Goal: Task Accomplishment & Management: Manage account settings

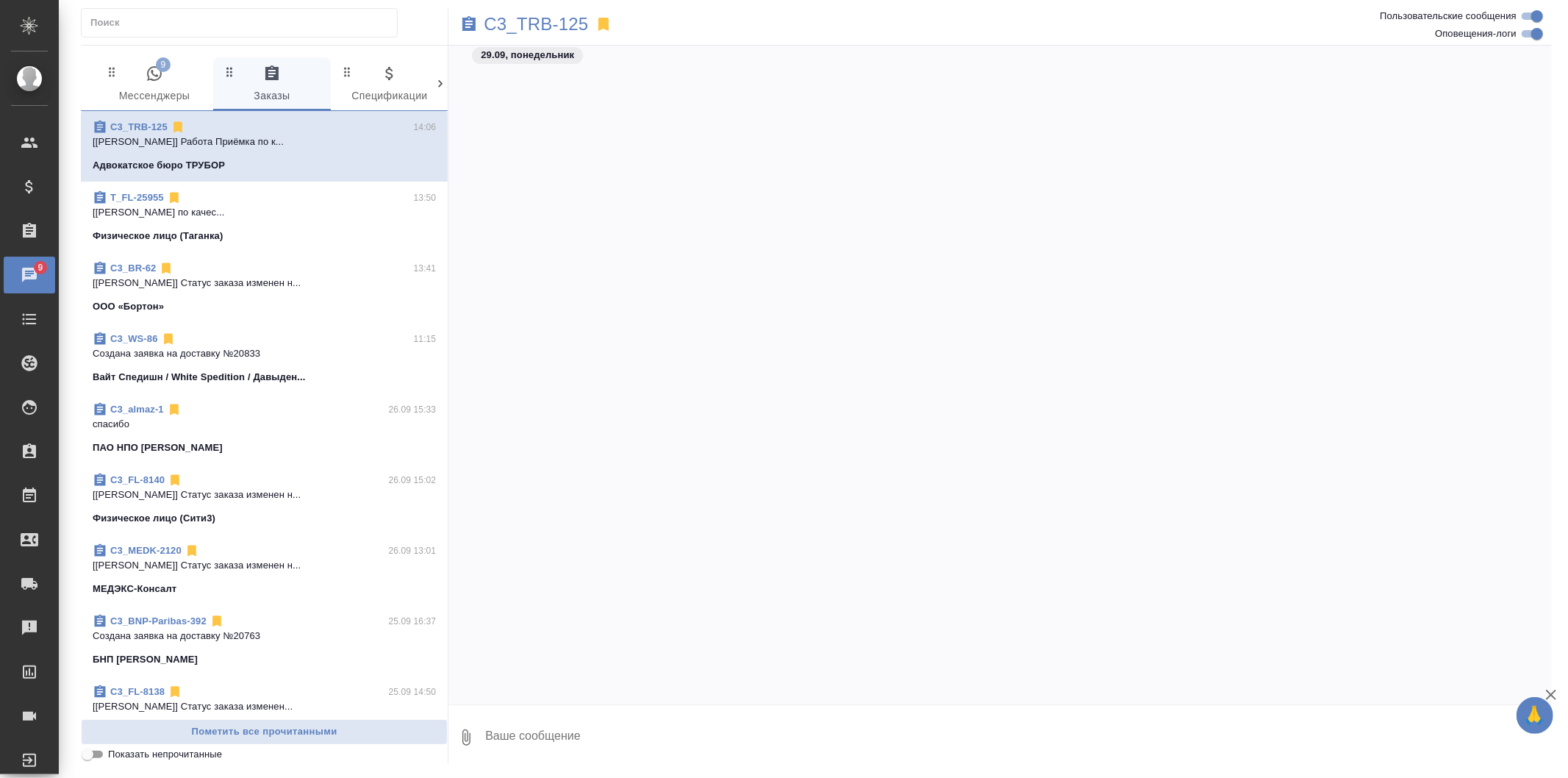
scroll to position [1300, 0]
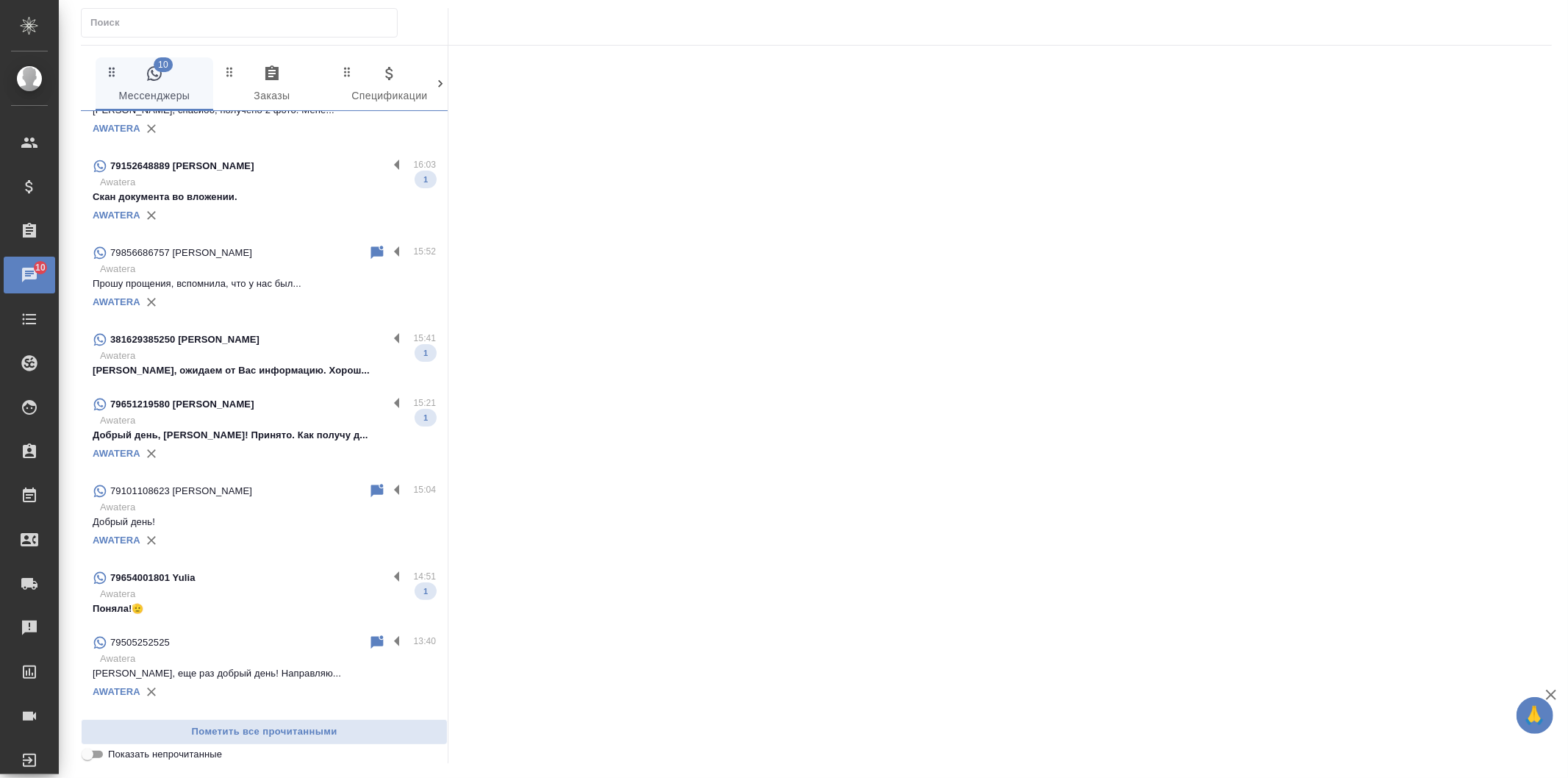
scroll to position [245, 0]
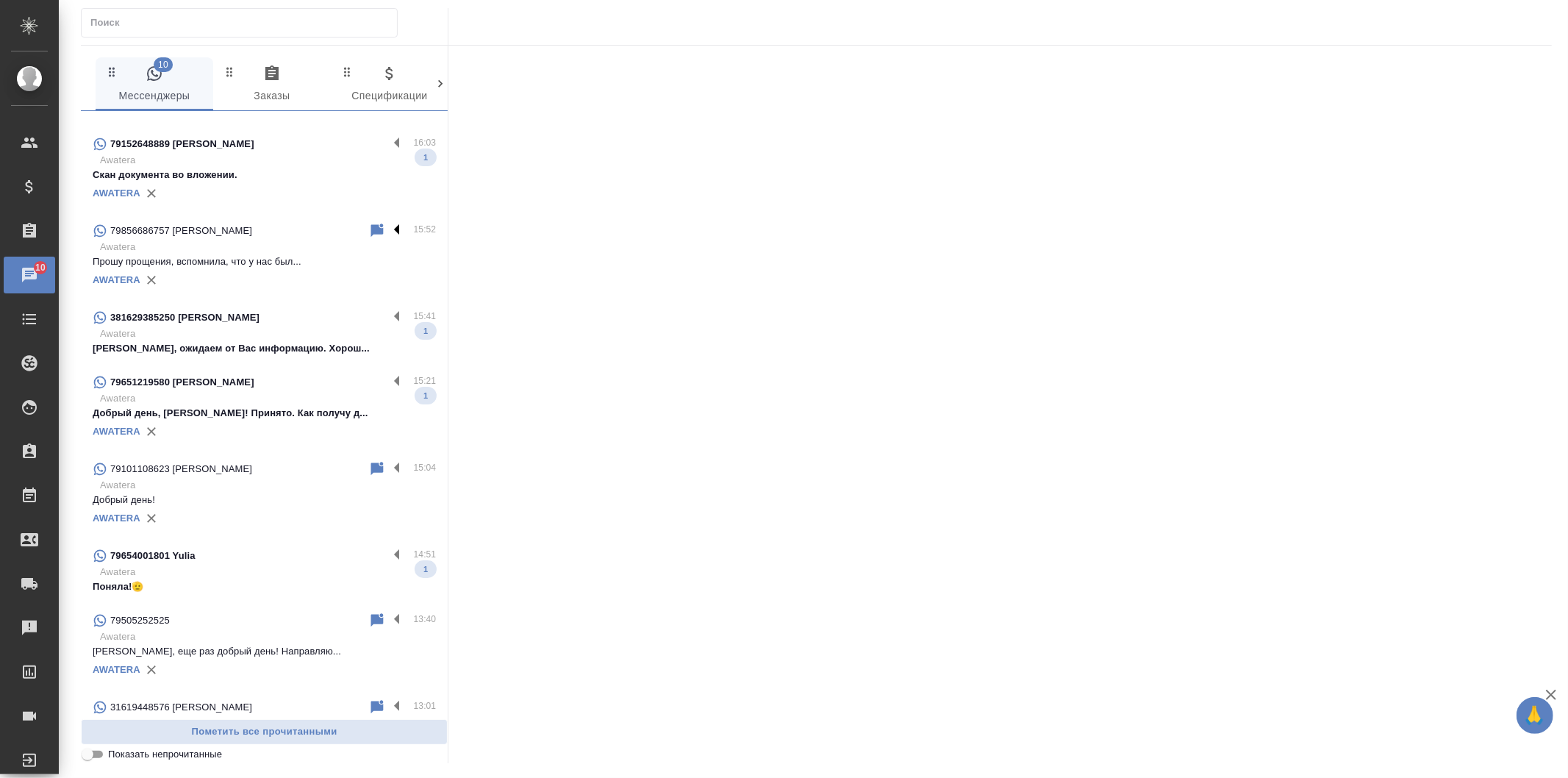
click at [388, 228] on label at bounding box center [400, 231] width 25 height 17
click at [0, 0] on input "checkbox" at bounding box center [0, 0] width 0 height 0
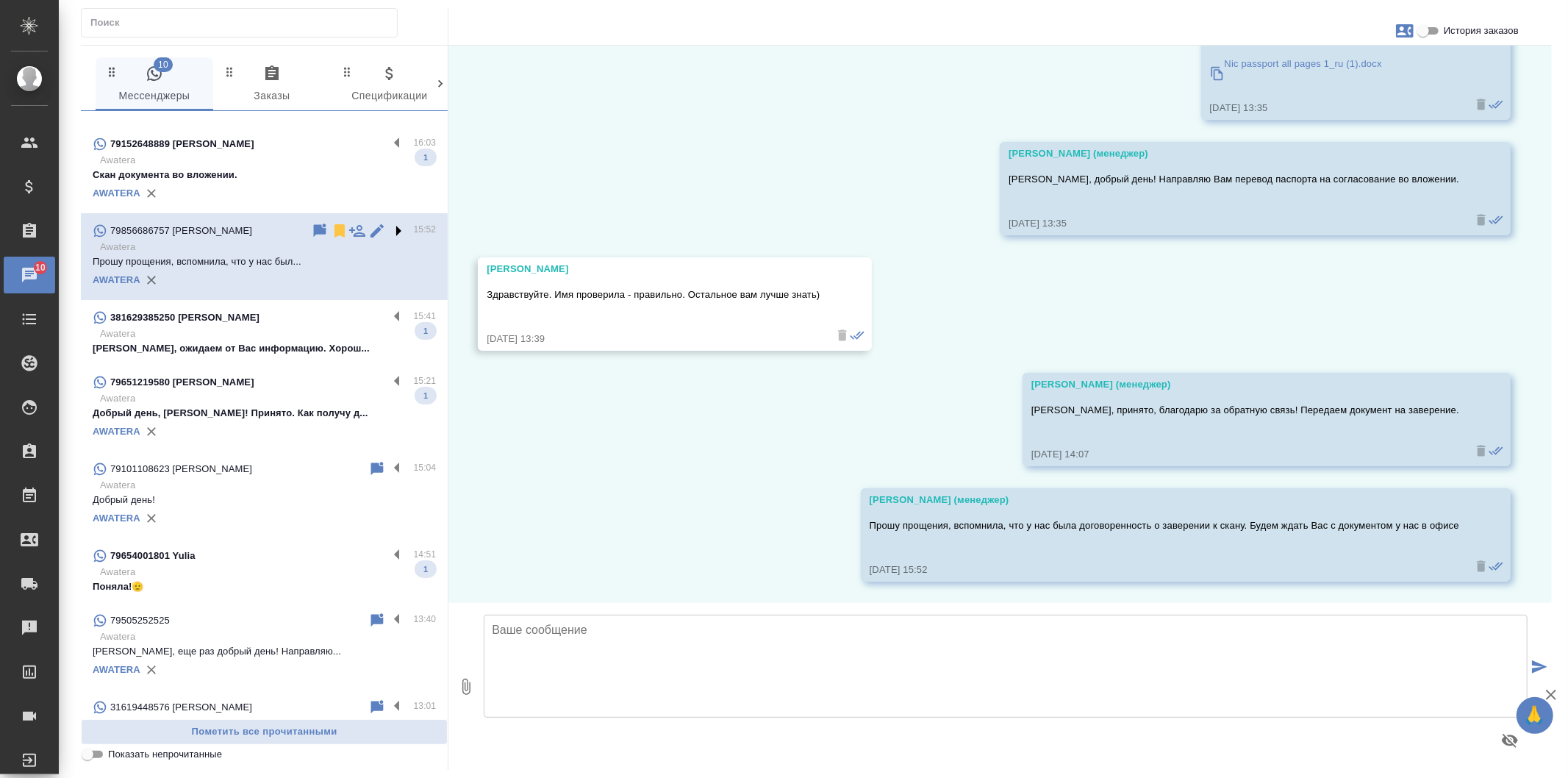
scroll to position [2020, 0]
click at [388, 313] on label at bounding box center [400, 318] width 25 height 17
click at [0, 0] on input "checkbox" at bounding box center [0, 0] width 0 height 0
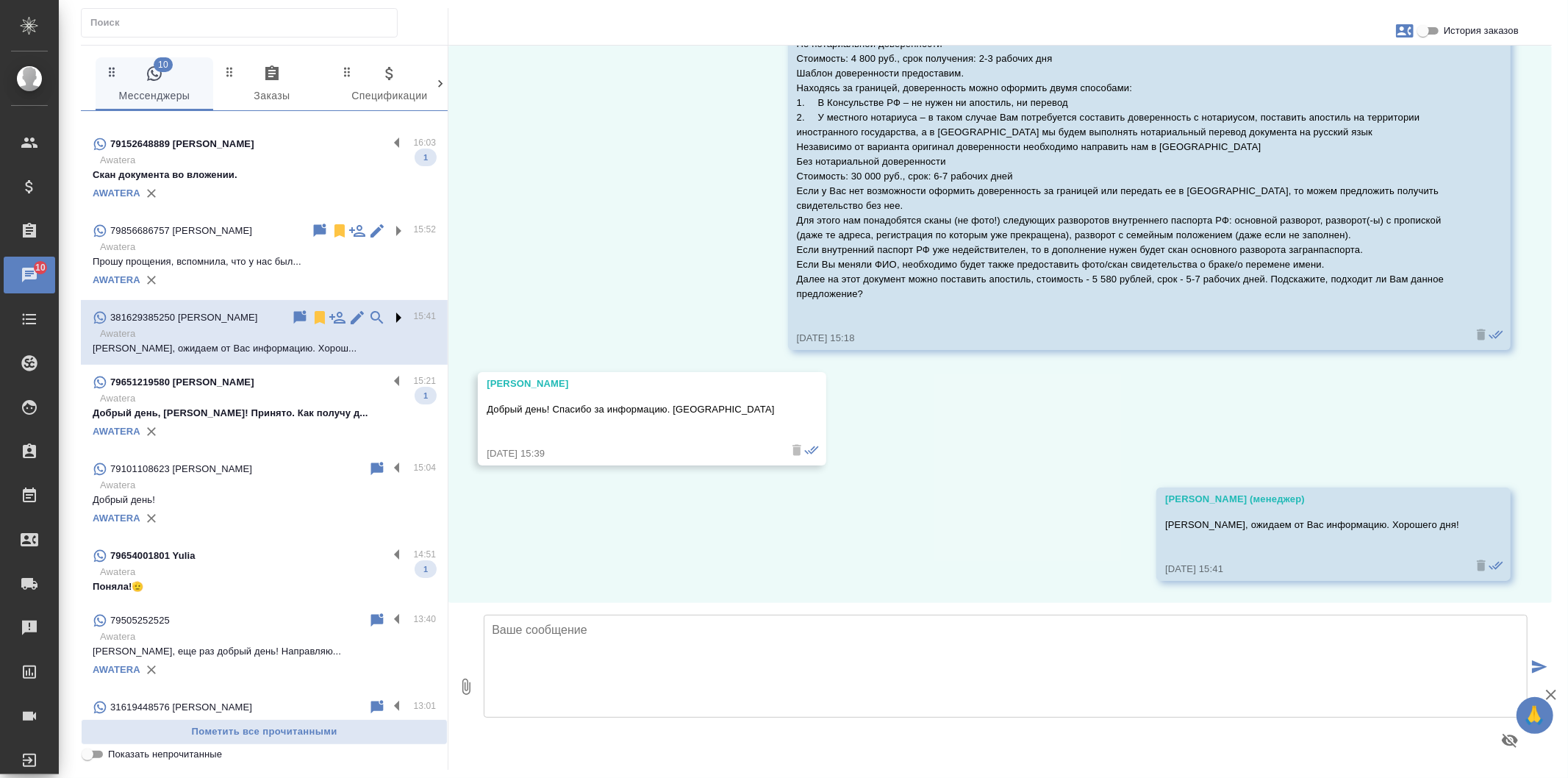
scroll to position [1027, 0]
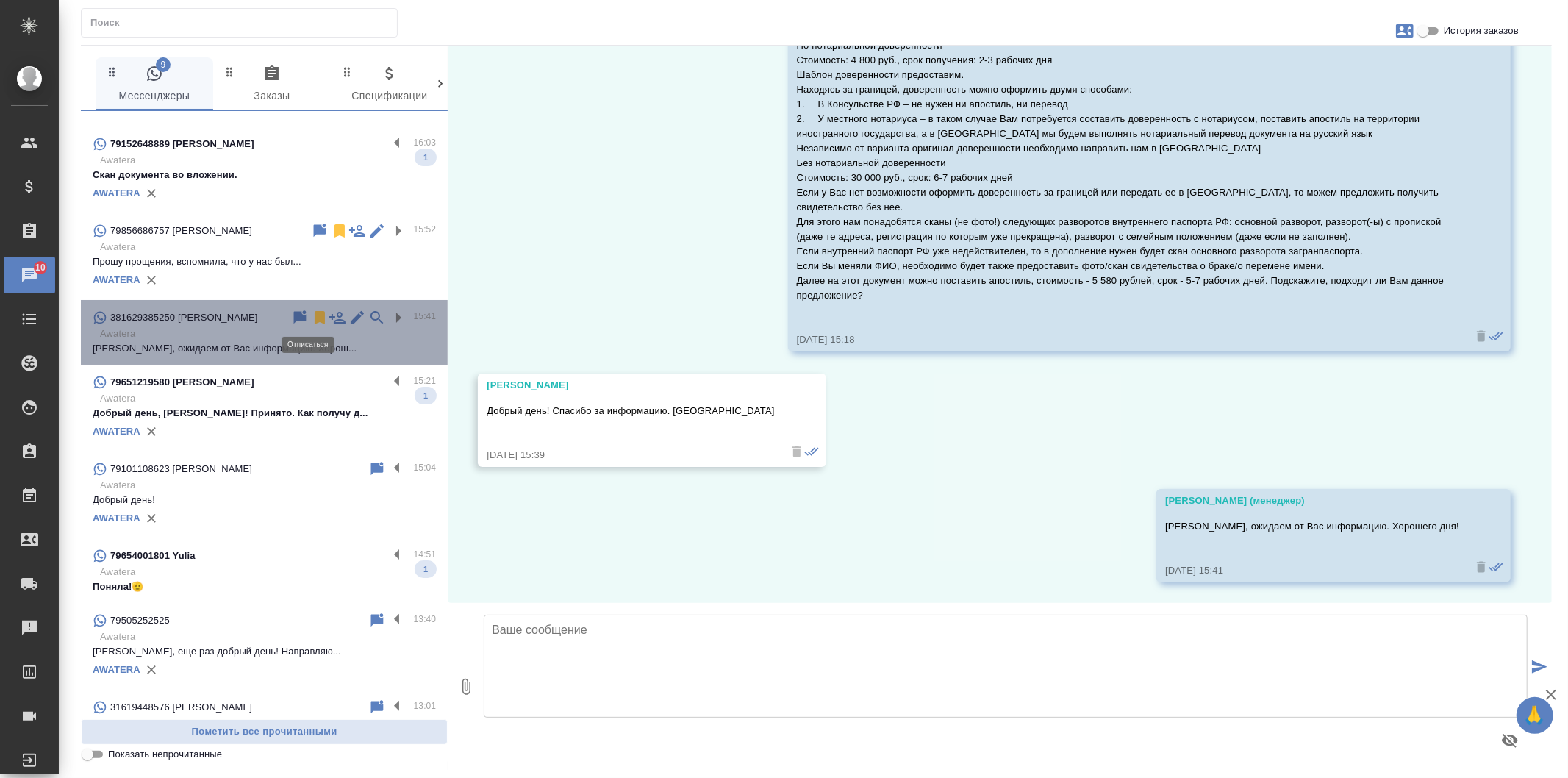
click at [314, 319] on icon at bounding box center [319, 317] width 10 height 13
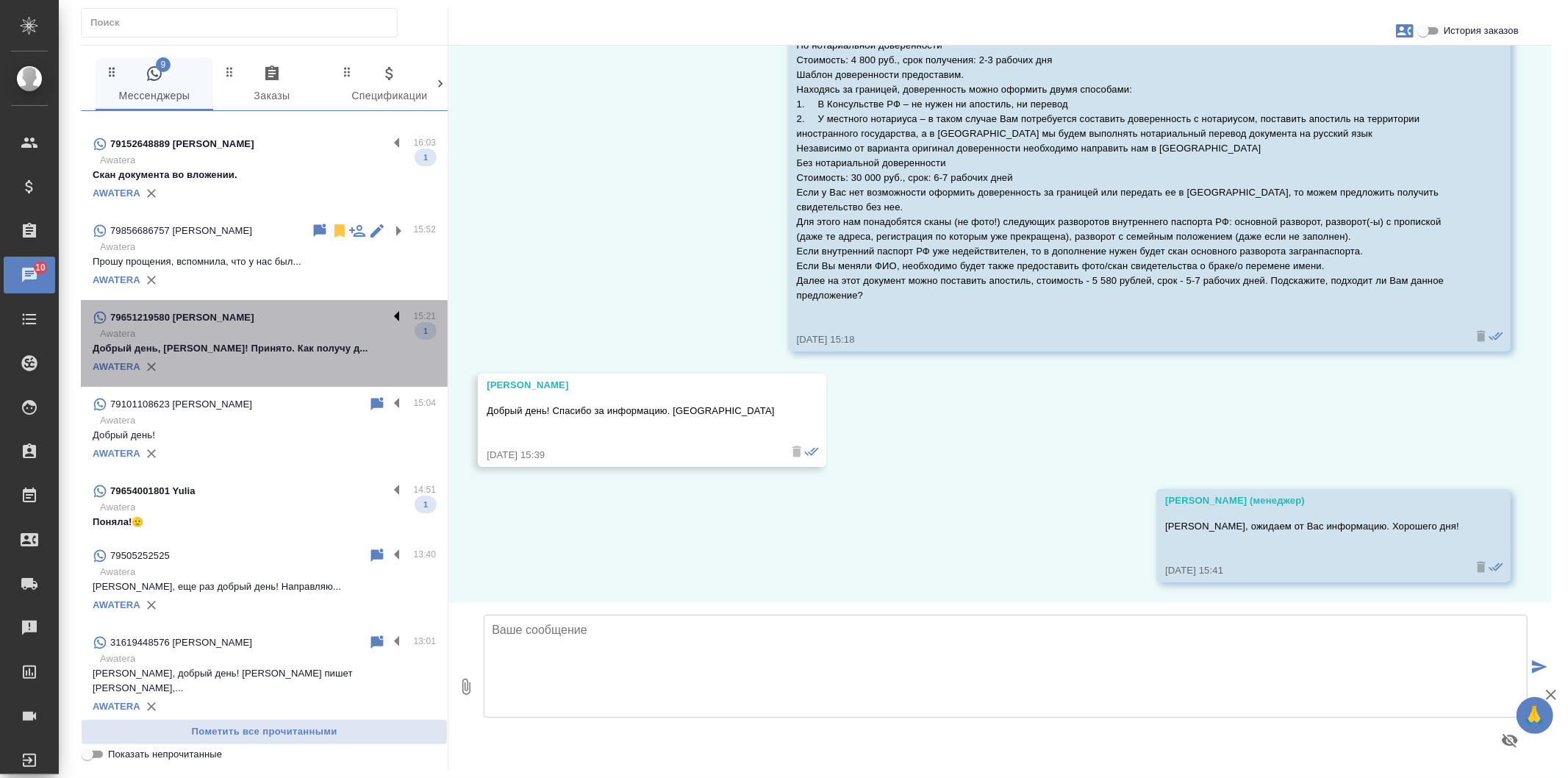
click at [388, 314] on label at bounding box center [400, 318] width 25 height 17
click at [0, 0] on input "checkbox" at bounding box center [0, 0] width 0 height 0
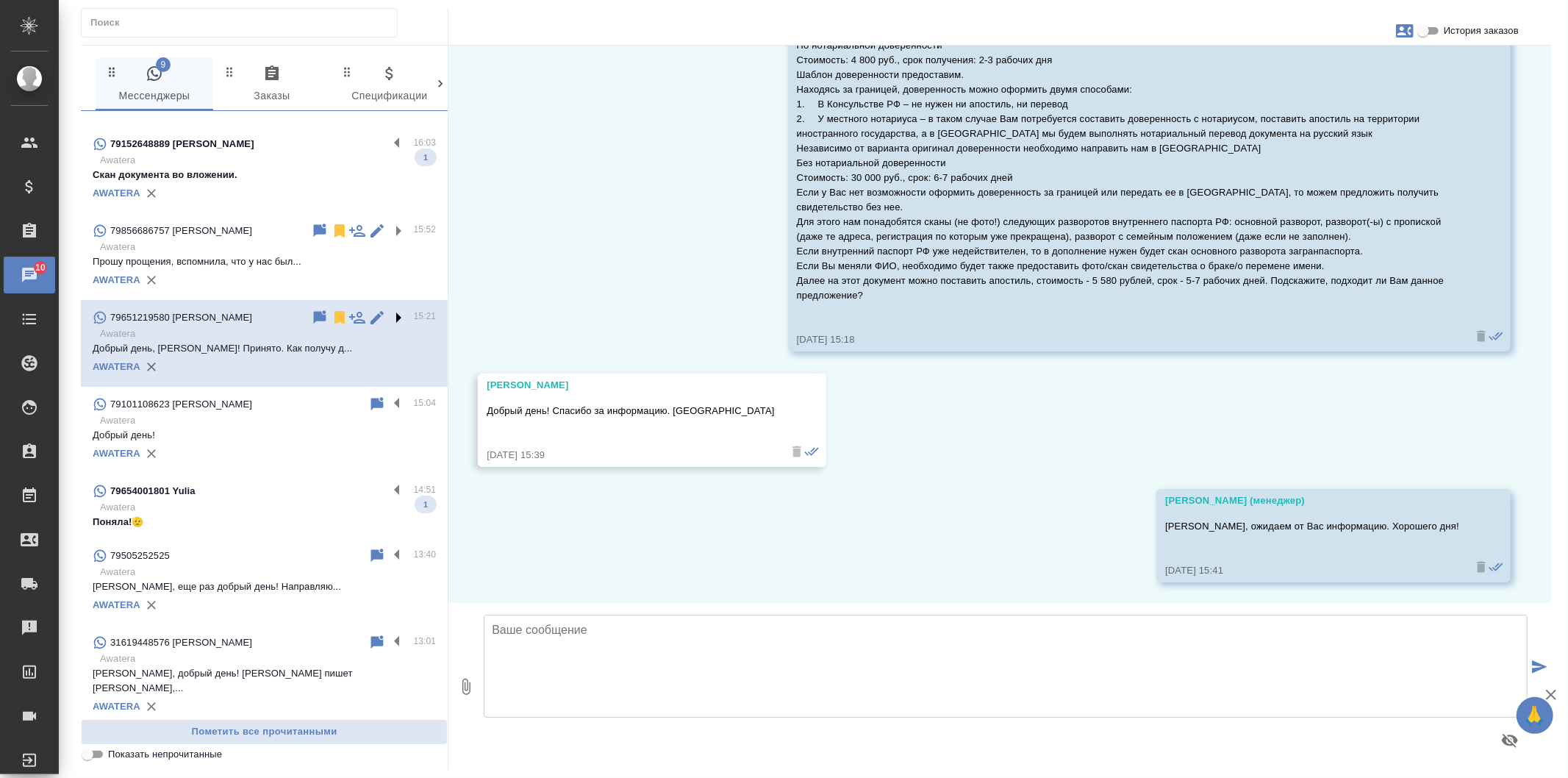
scroll to position [0, 0]
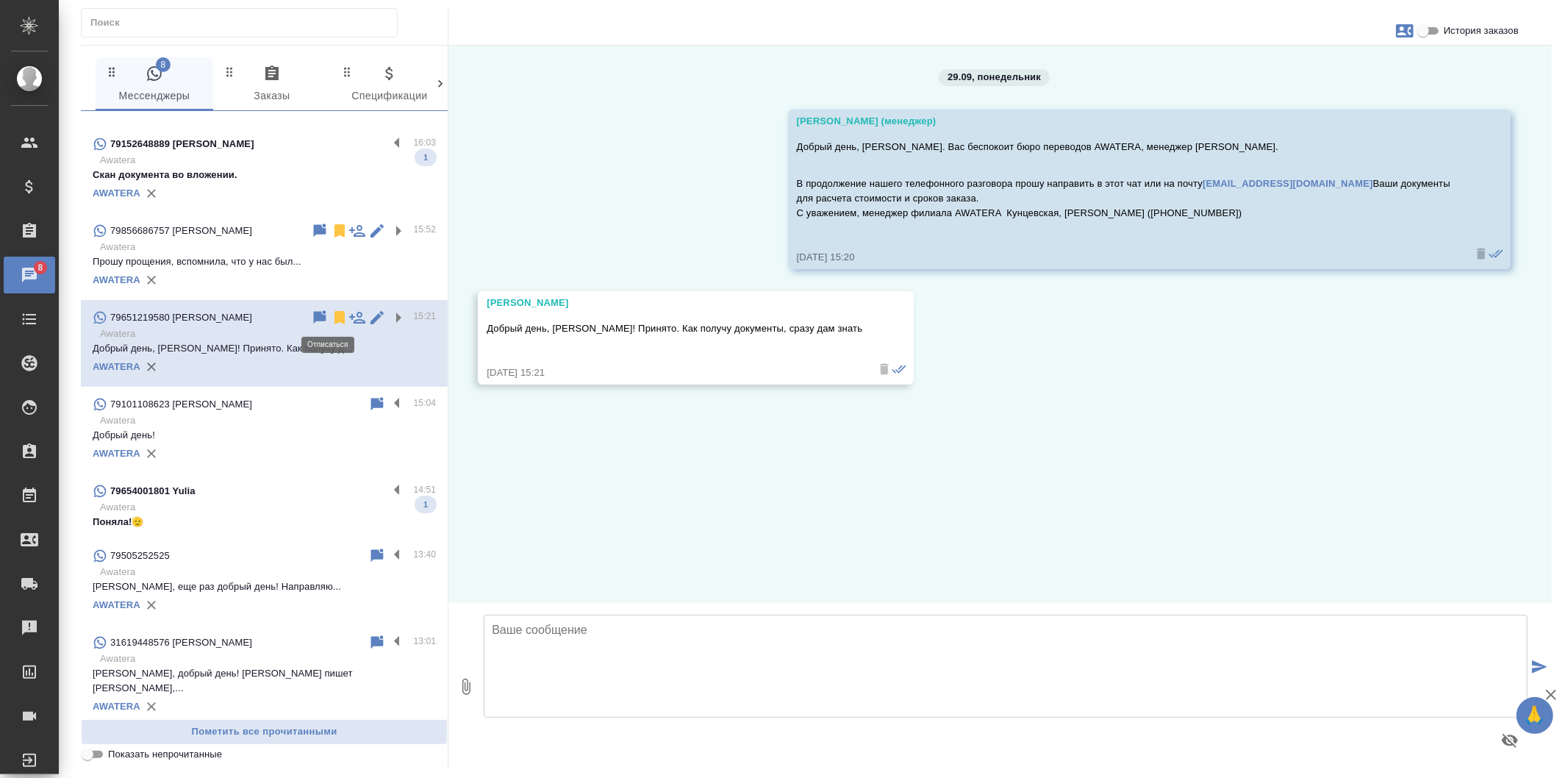
click at [334, 314] on icon at bounding box center [339, 317] width 10 height 13
click at [388, 399] on label at bounding box center [400, 404] width 25 height 17
click at [0, 0] on input "checkbox" at bounding box center [0, 0] width 0 height 0
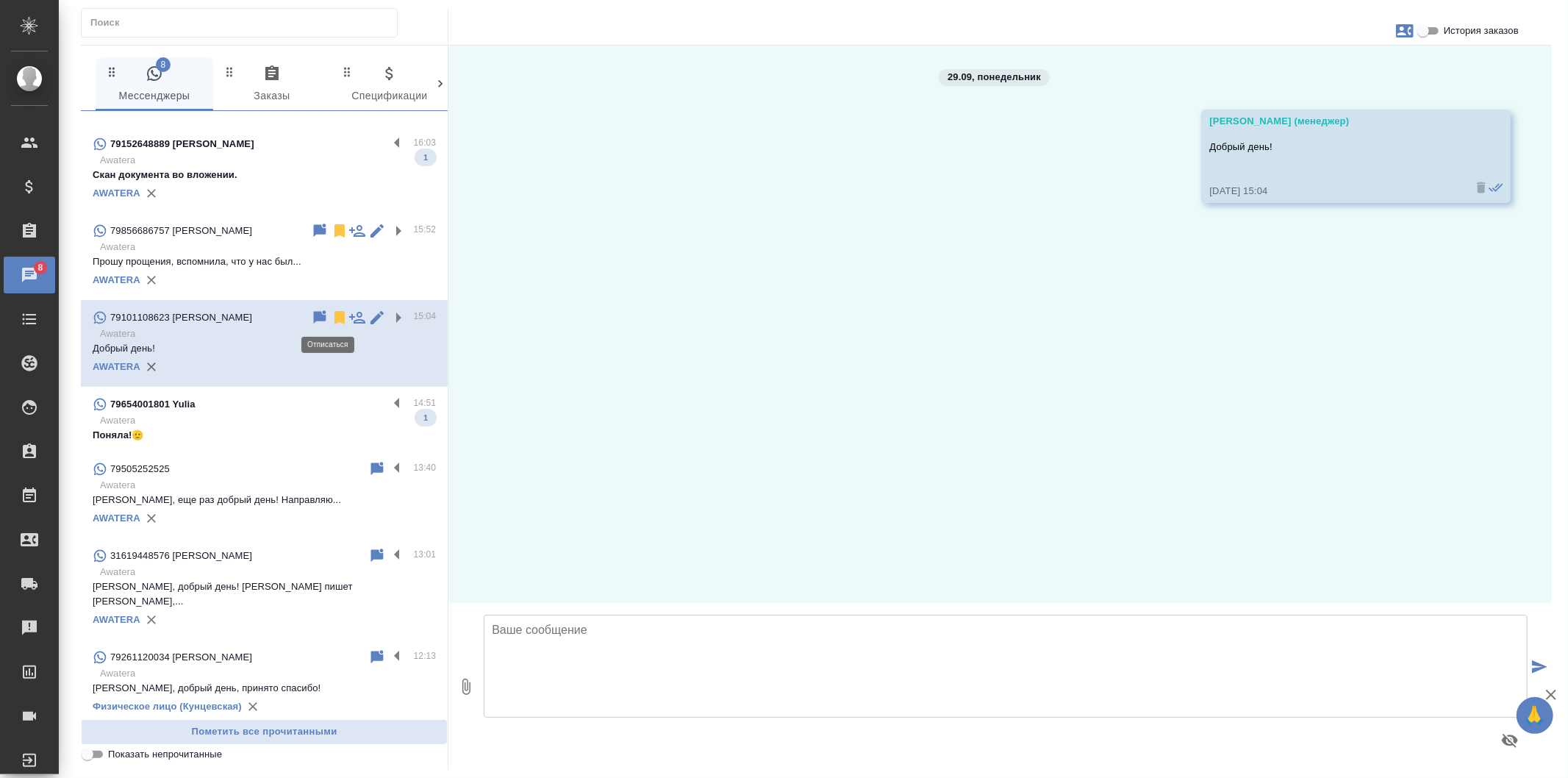
click at [334, 311] on icon at bounding box center [339, 317] width 10 height 13
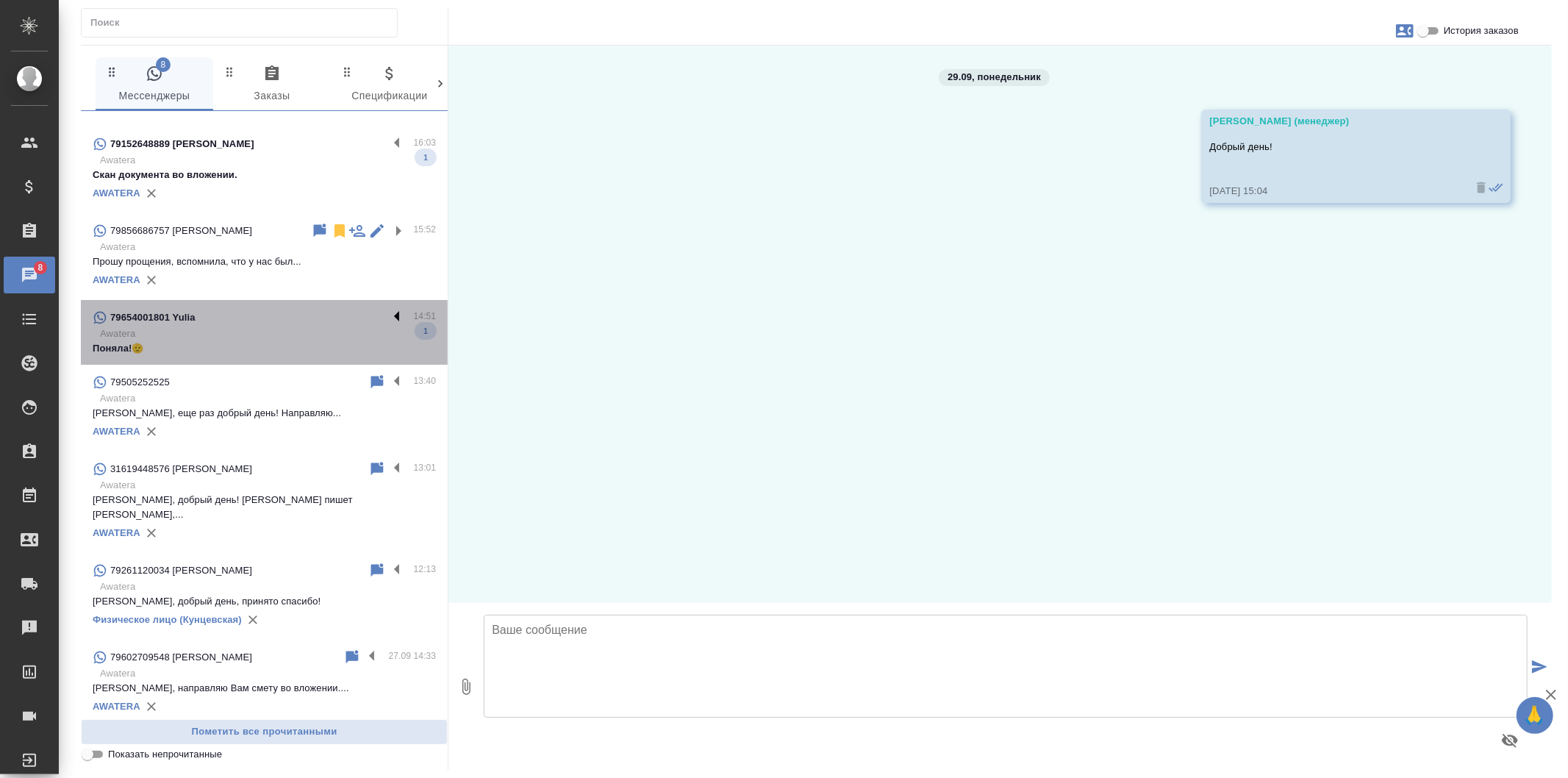
click at [388, 314] on label at bounding box center [400, 318] width 25 height 17
click at [0, 0] on input "checkbox" at bounding box center [0, 0] width 0 height 0
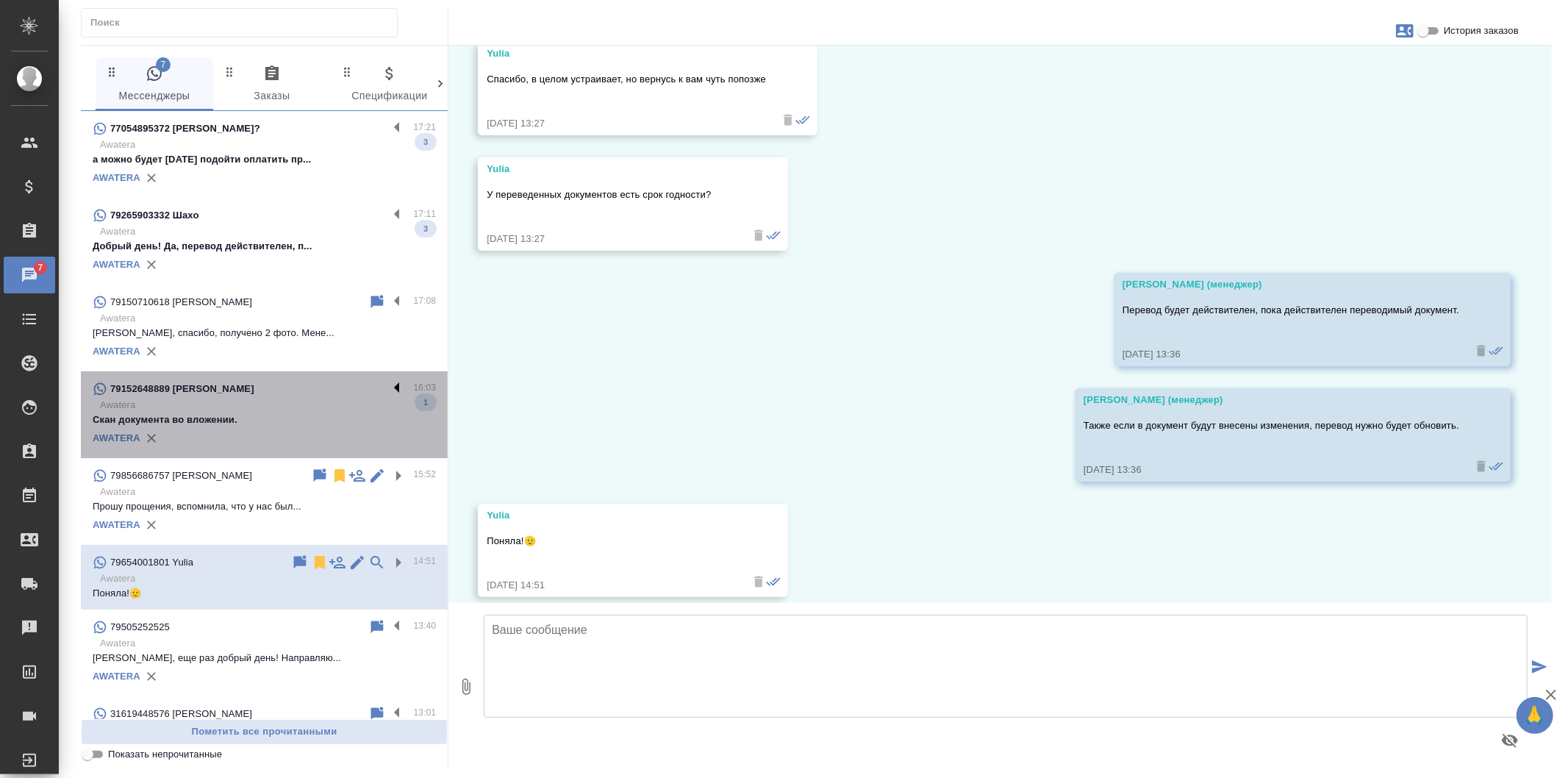
click at [388, 383] on label at bounding box center [400, 389] width 25 height 17
click at [0, 0] on input "checkbox" at bounding box center [0, 0] width 0 height 0
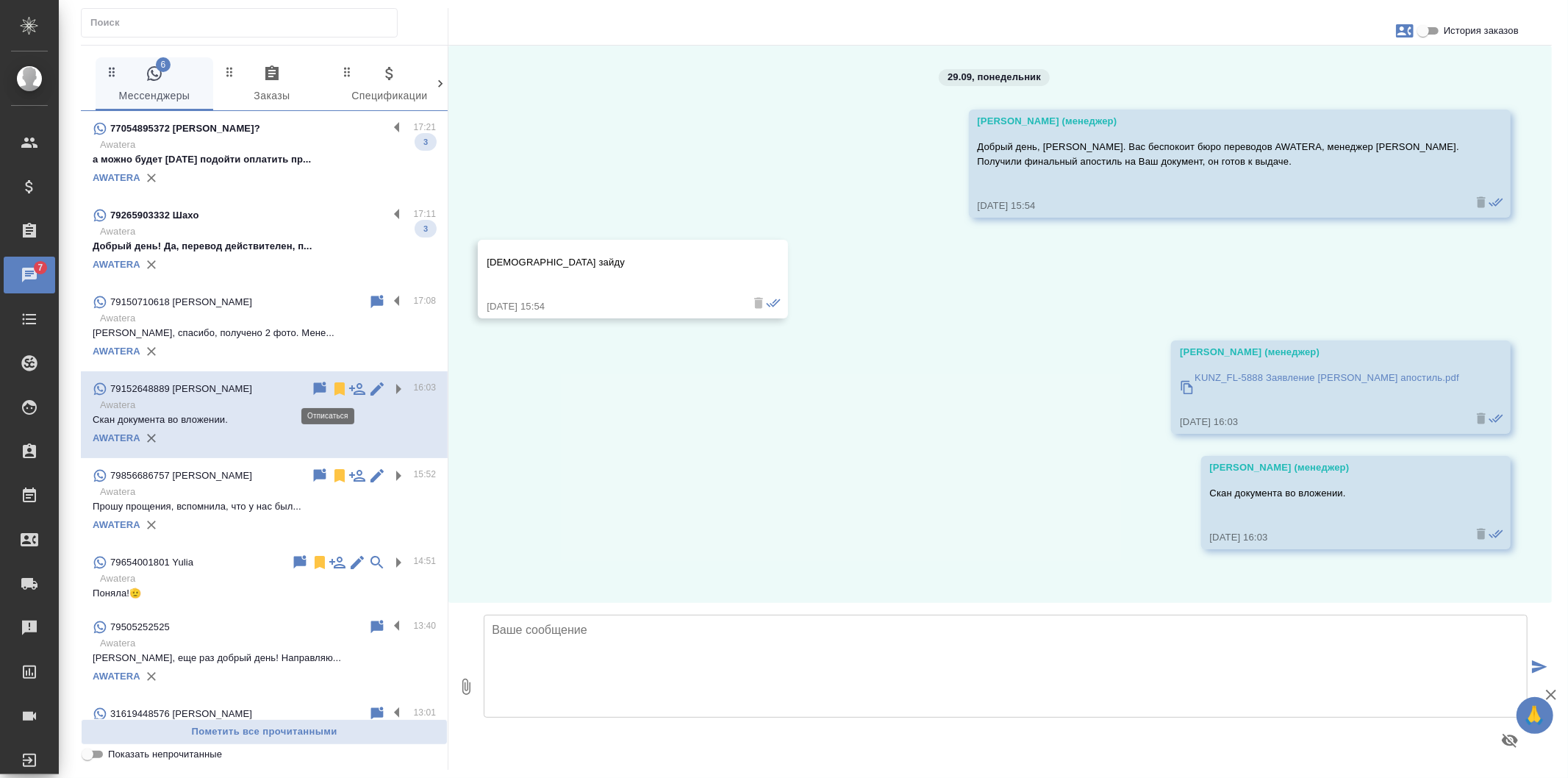
click at [334, 388] on icon at bounding box center [339, 389] width 10 height 13
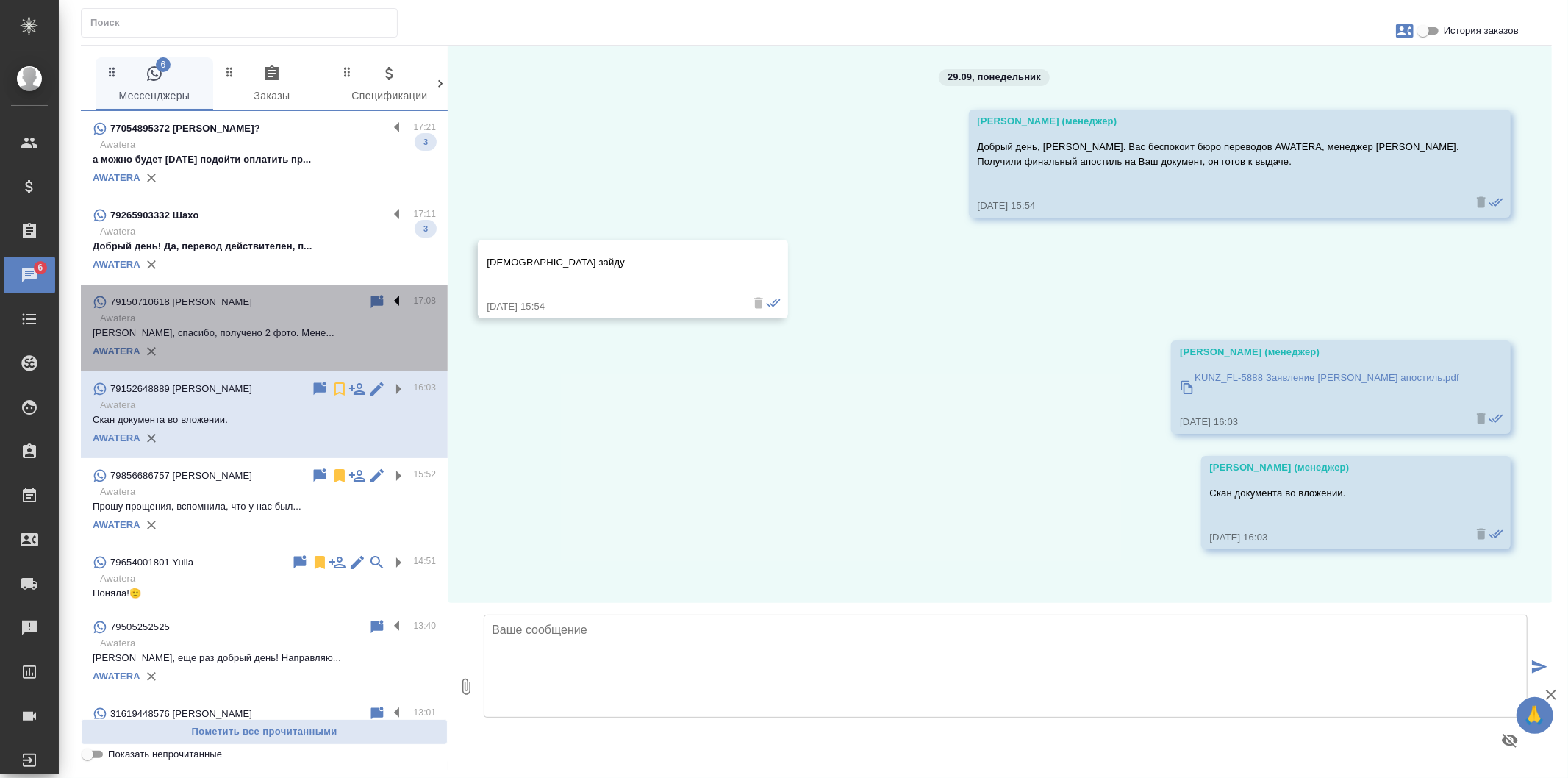
click at [388, 302] on label at bounding box center [400, 302] width 25 height 17
click at [0, 0] on input "checkbox" at bounding box center [0, 0] width 0 height 0
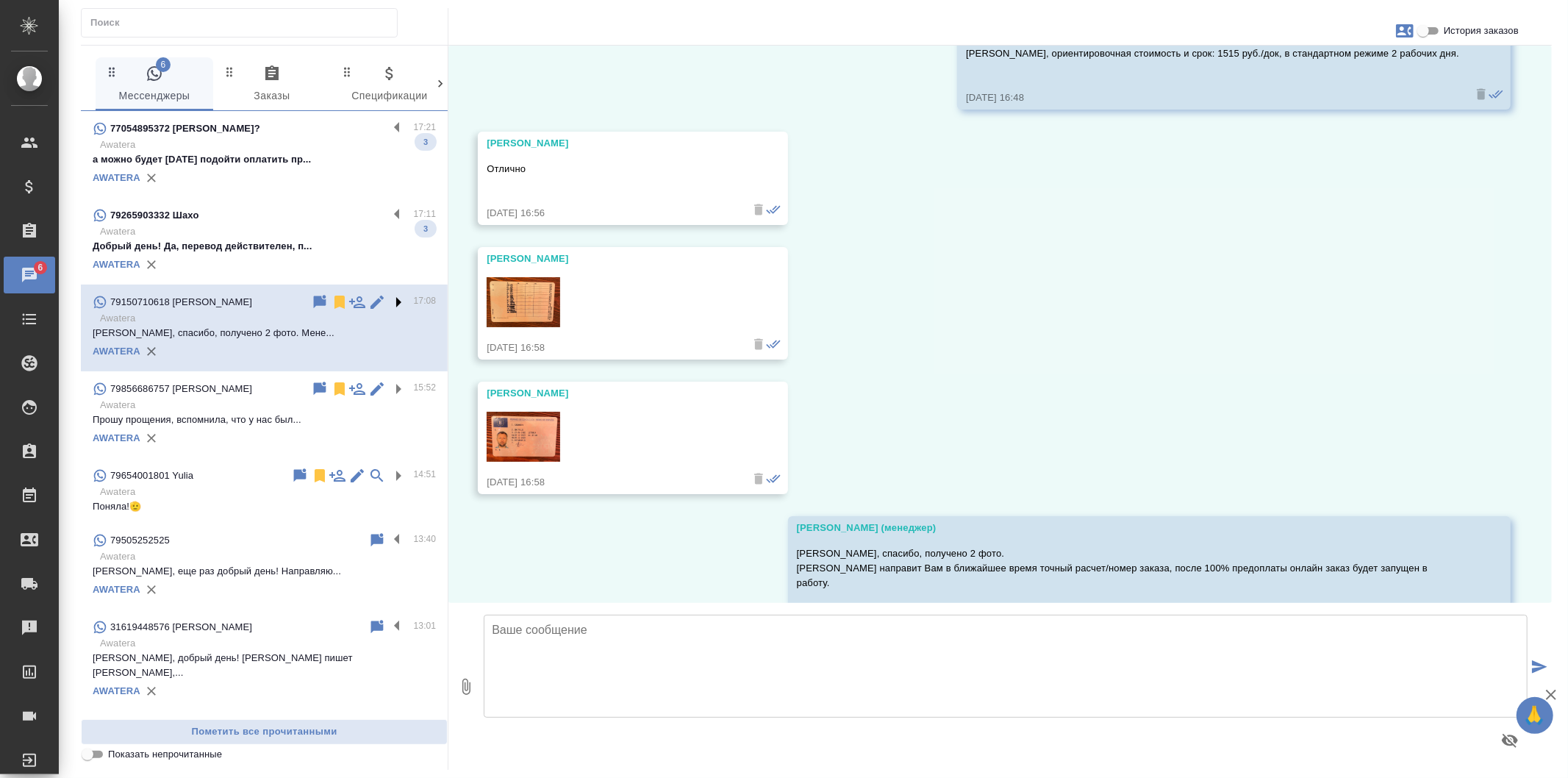
scroll to position [1247, 0]
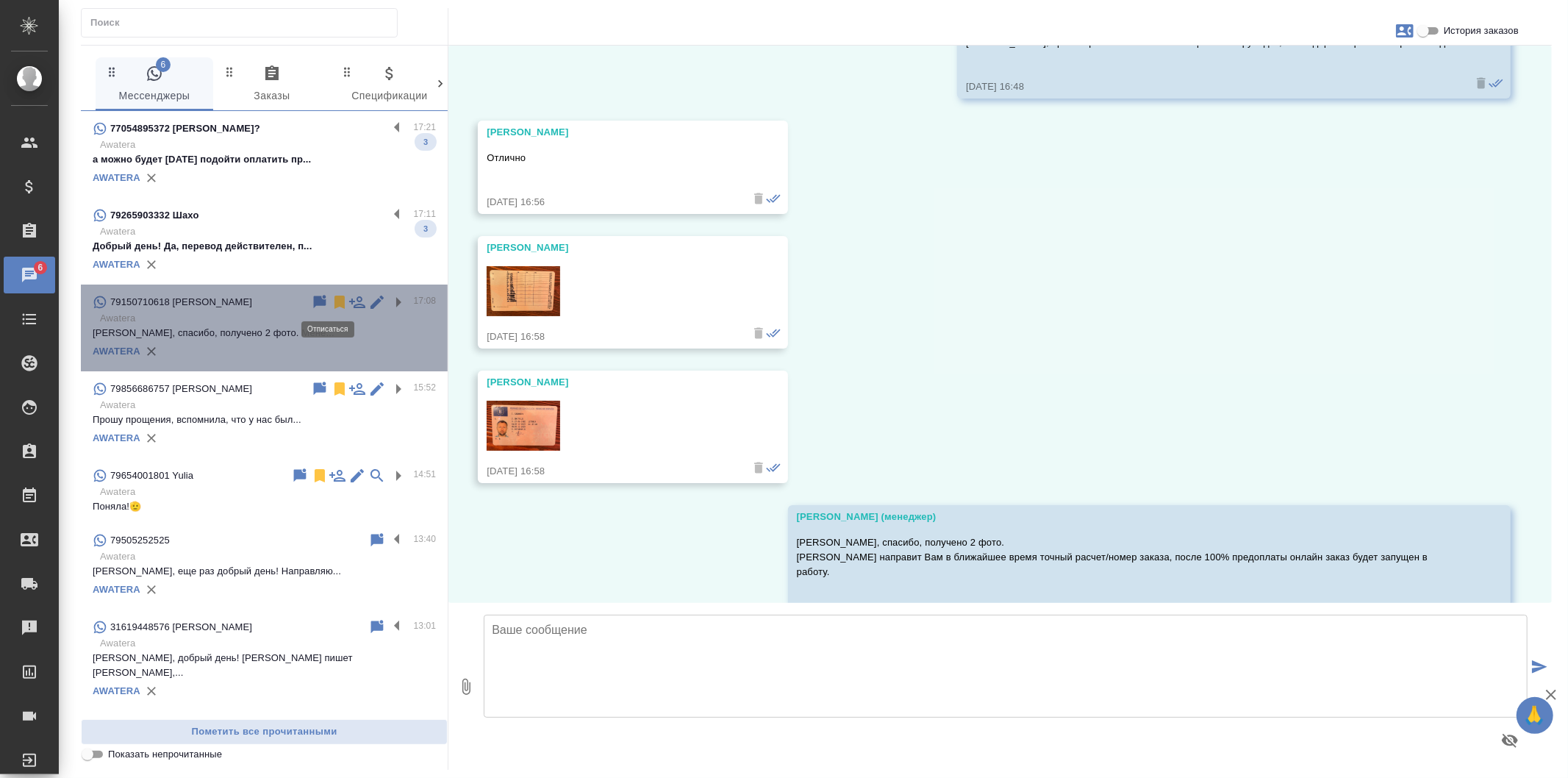
click at [334, 299] on icon at bounding box center [339, 302] width 10 height 13
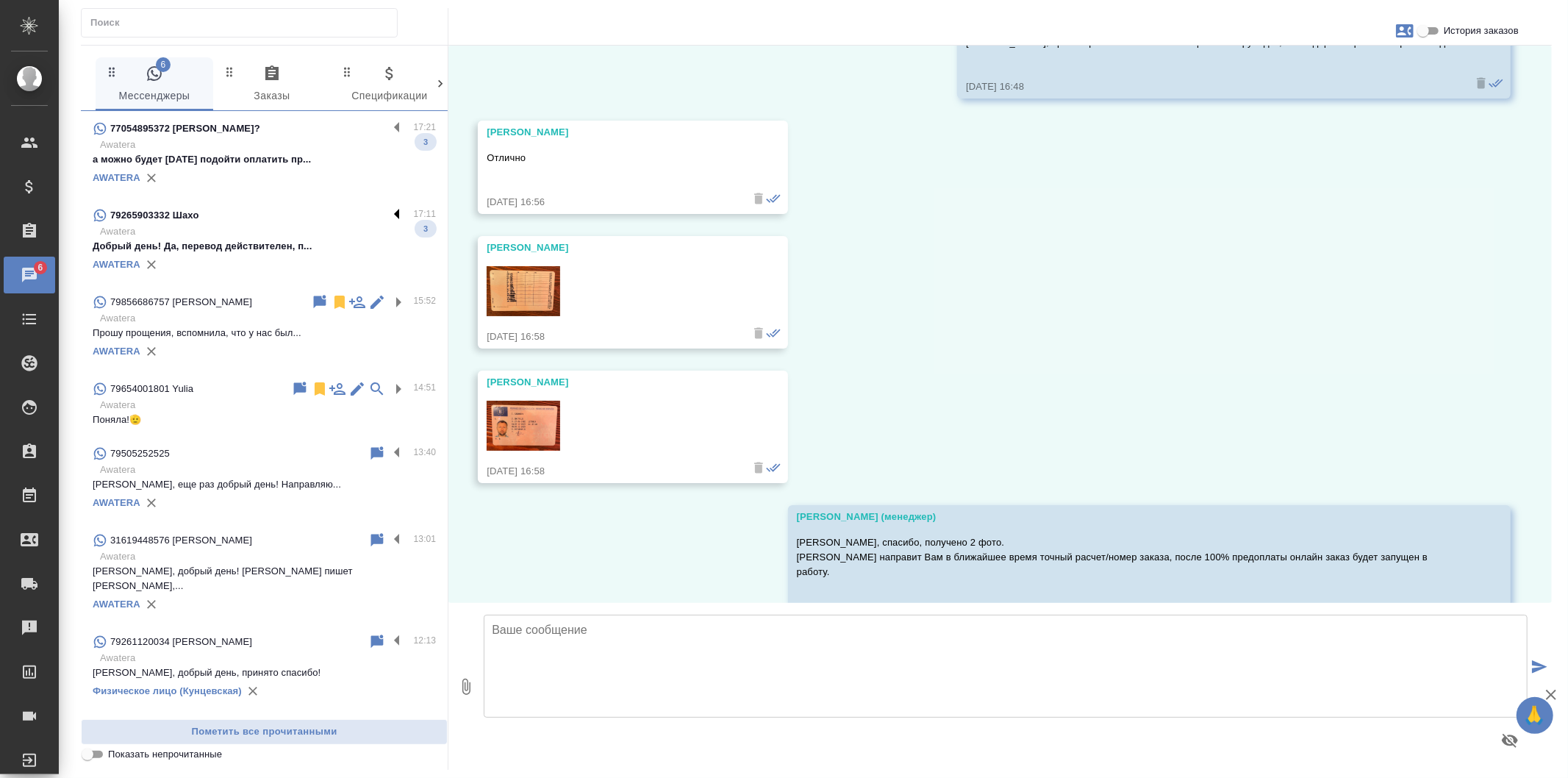
click at [388, 214] on label at bounding box center [400, 215] width 25 height 17
click at [0, 0] on input "checkbox" at bounding box center [0, 0] width 0 height 0
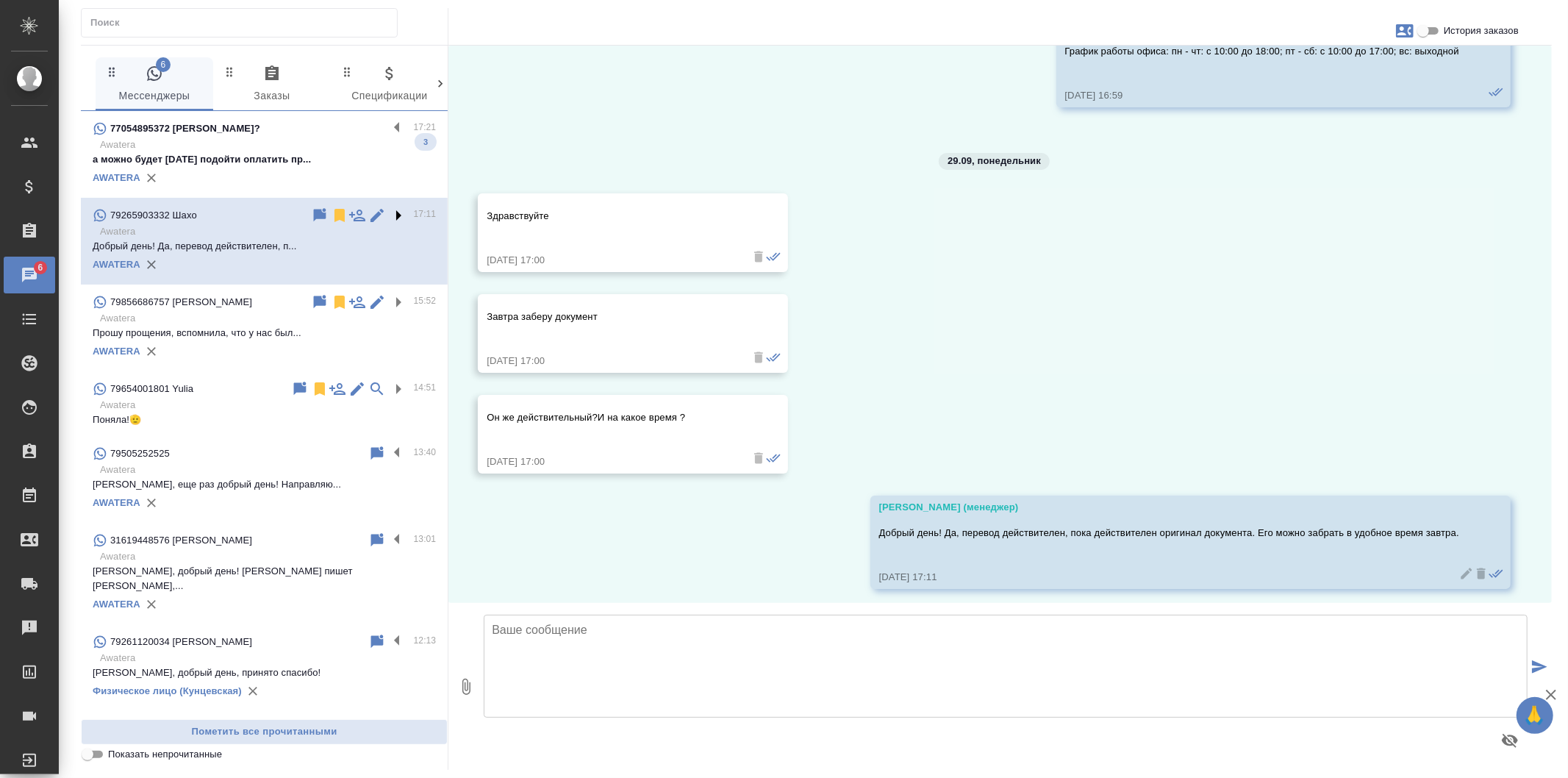
scroll to position [5652, 0]
click at [388, 121] on label at bounding box center [400, 128] width 25 height 17
click at [0, 0] on input "checkbox" at bounding box center [0, 0] width 0 height 0
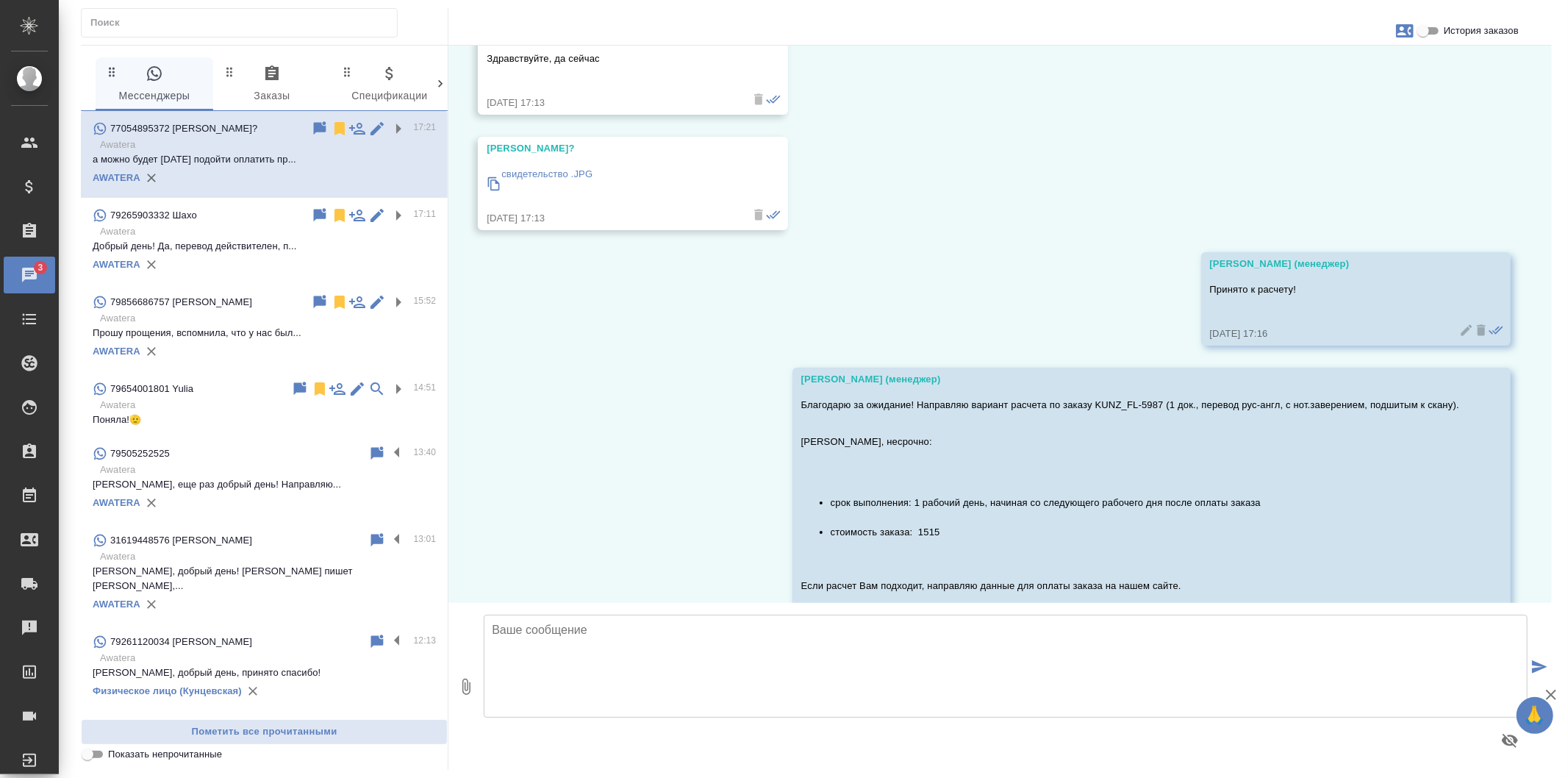
scroll to position [582, 0]
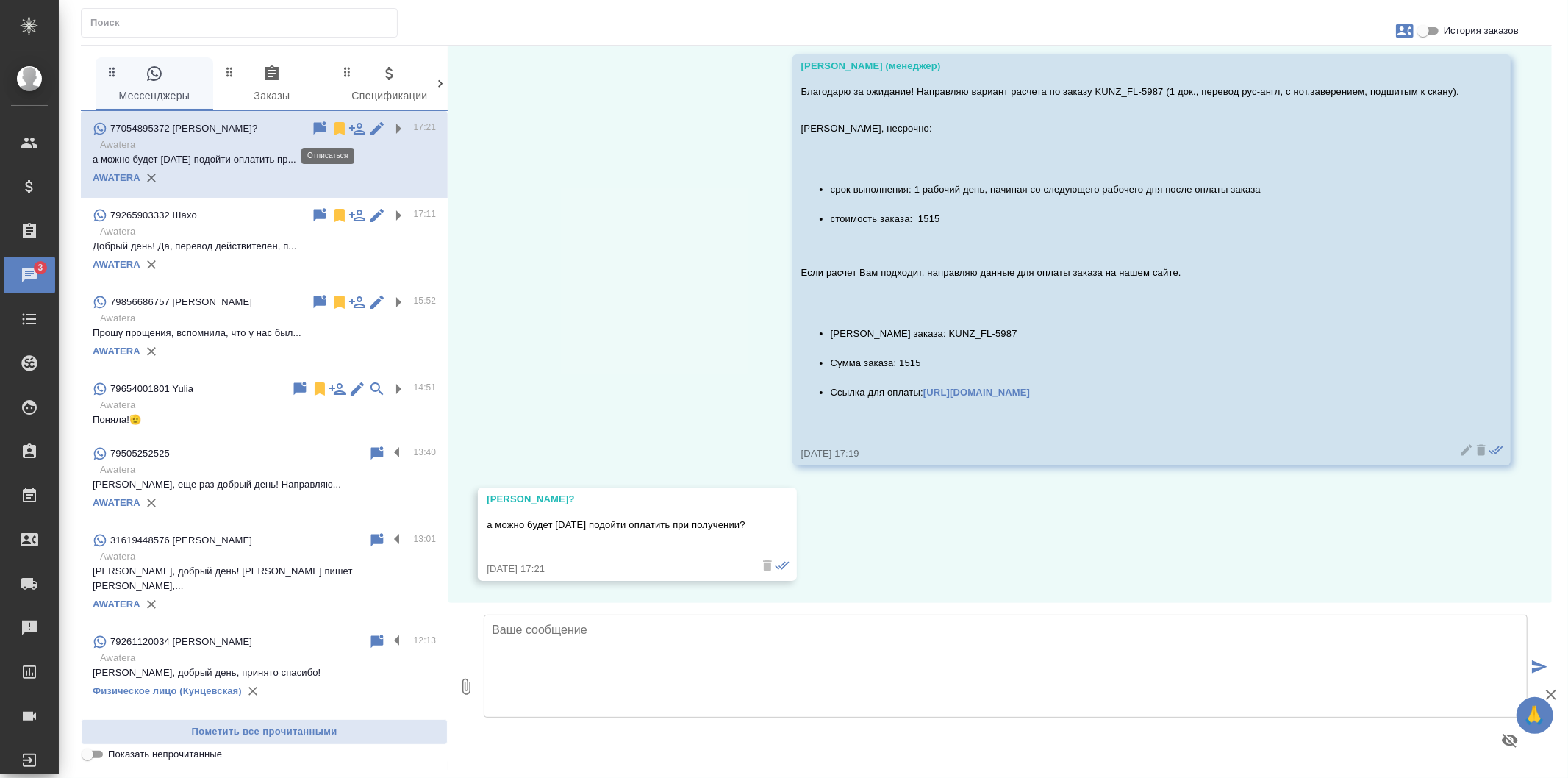
click at [334, 127] on icon at bounding box center [339, 128] width 10 height 13
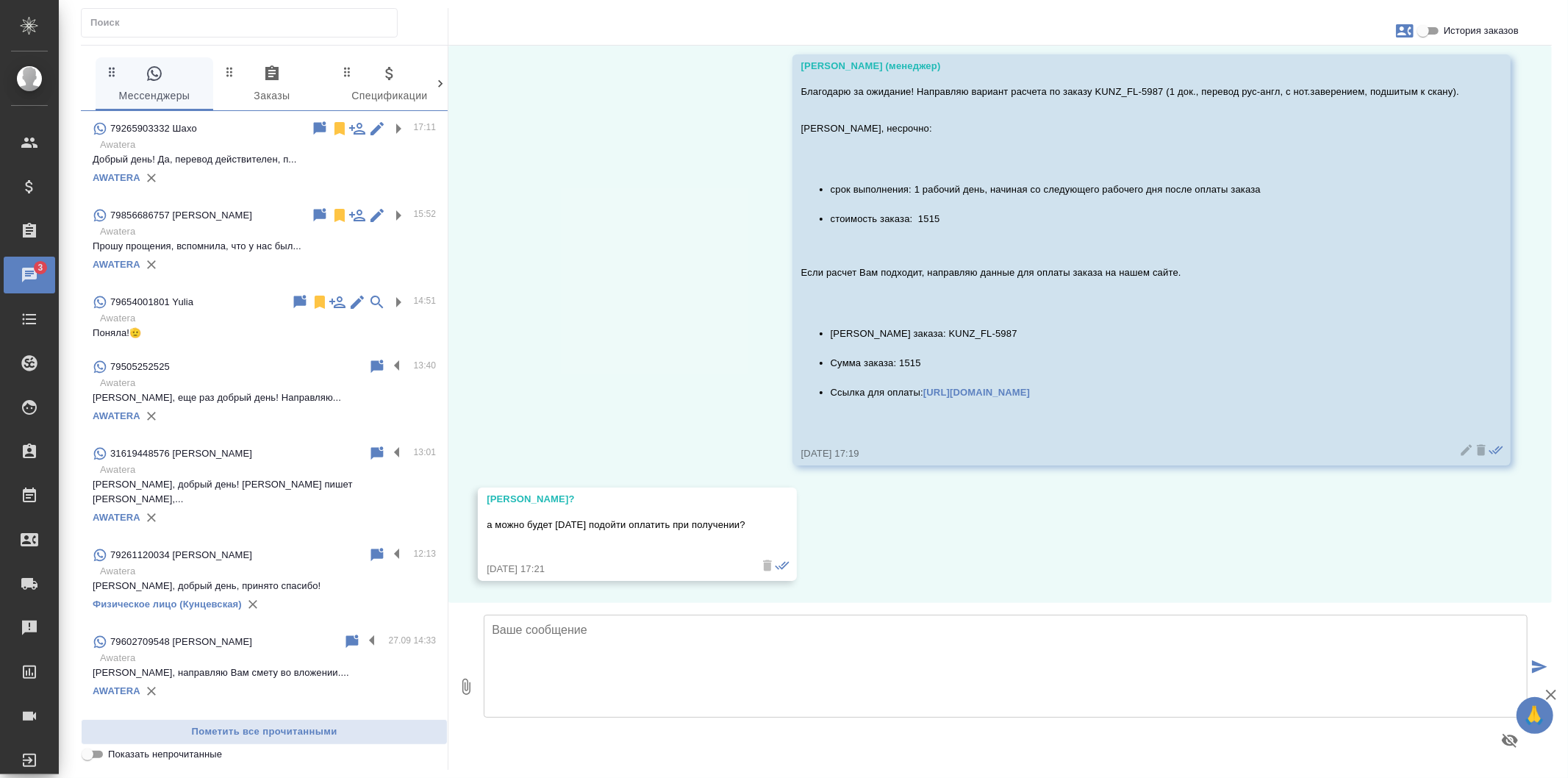
click at [301, 83] on span "0 Заказы" at bounding box center [272, 84] width 100 height 40
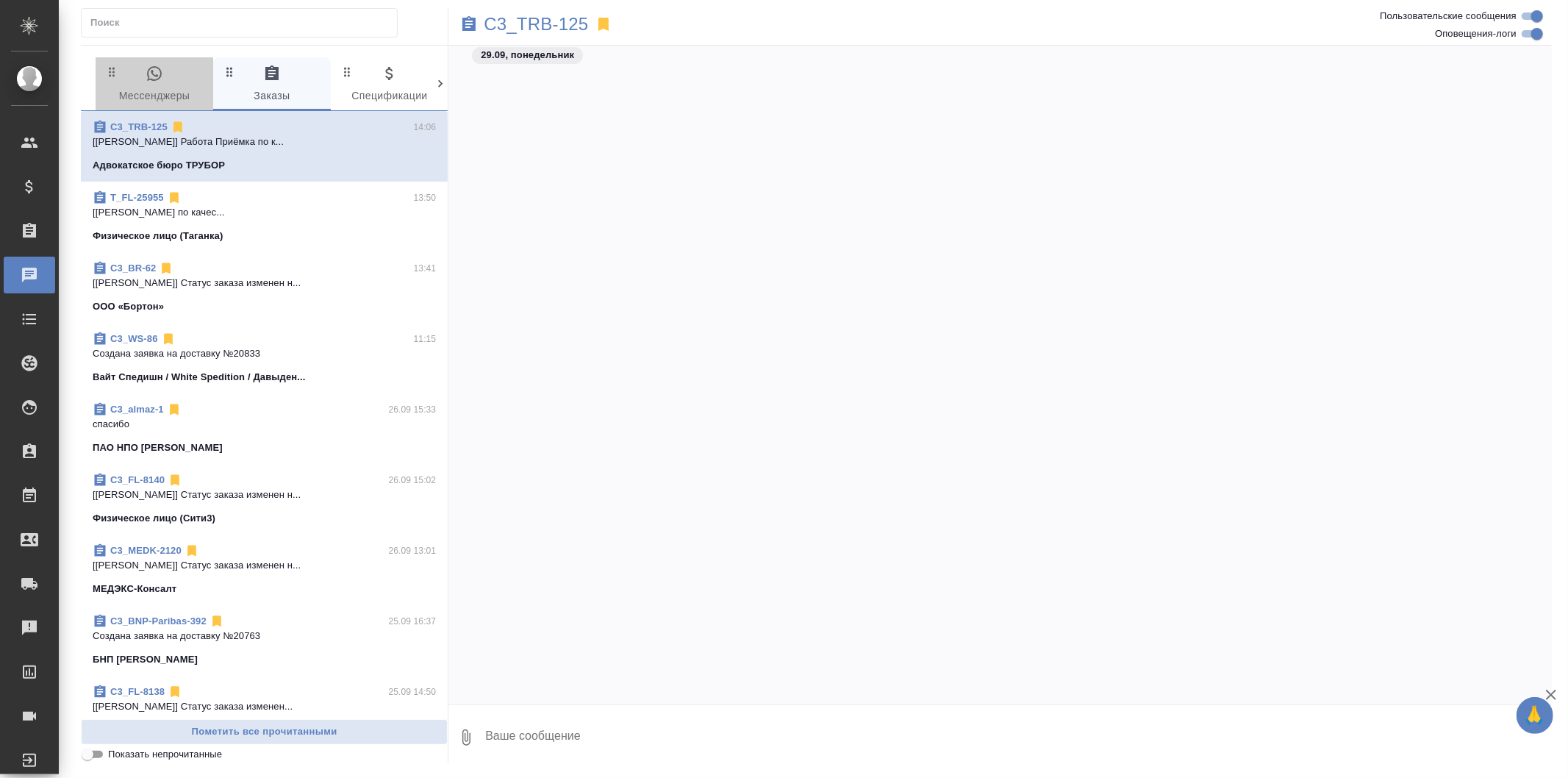
scroll to position [1344, 0]
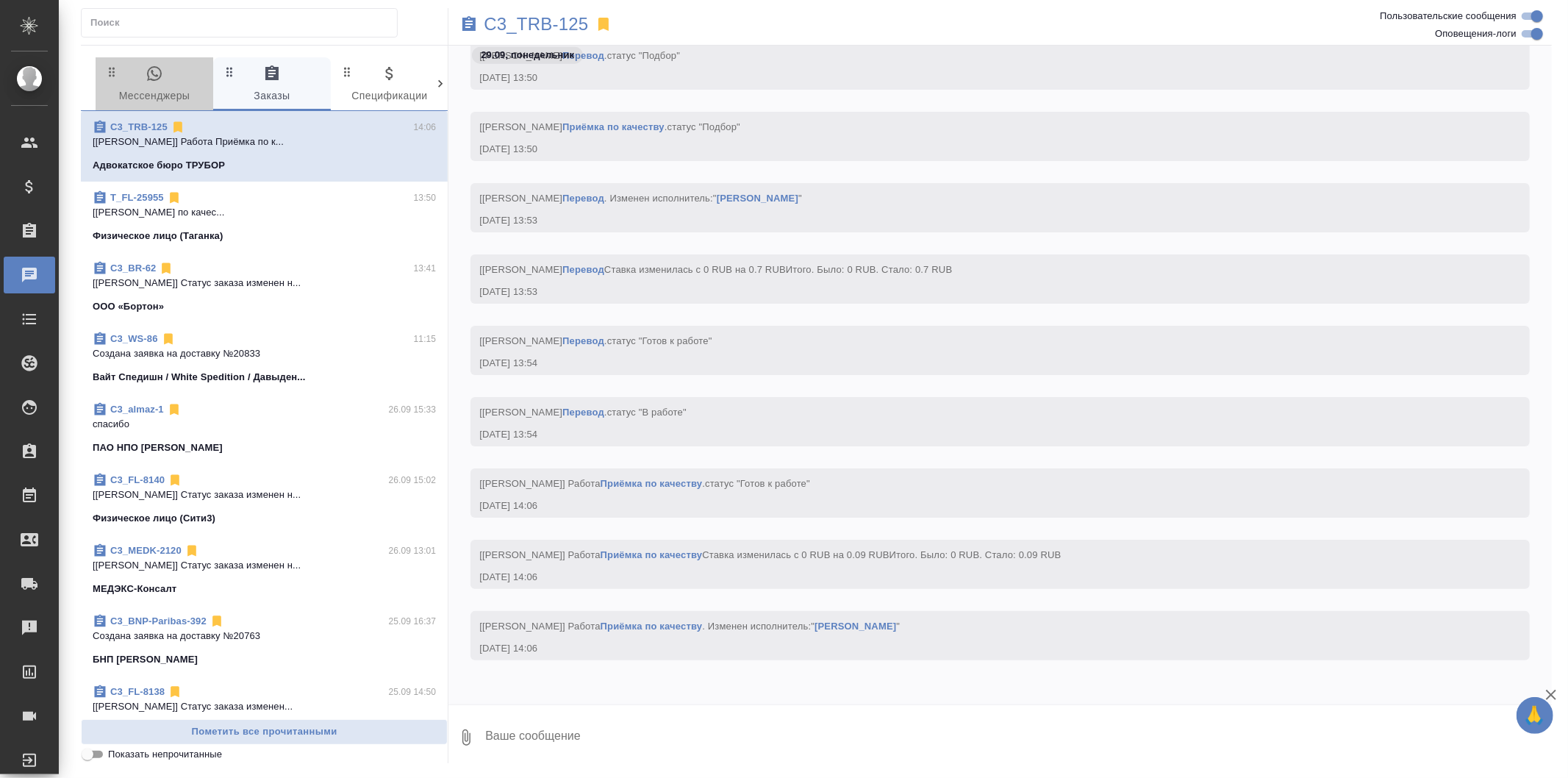
click at [157, 79] on icon "button" at bounding box center [154, 73] width 15 height 15
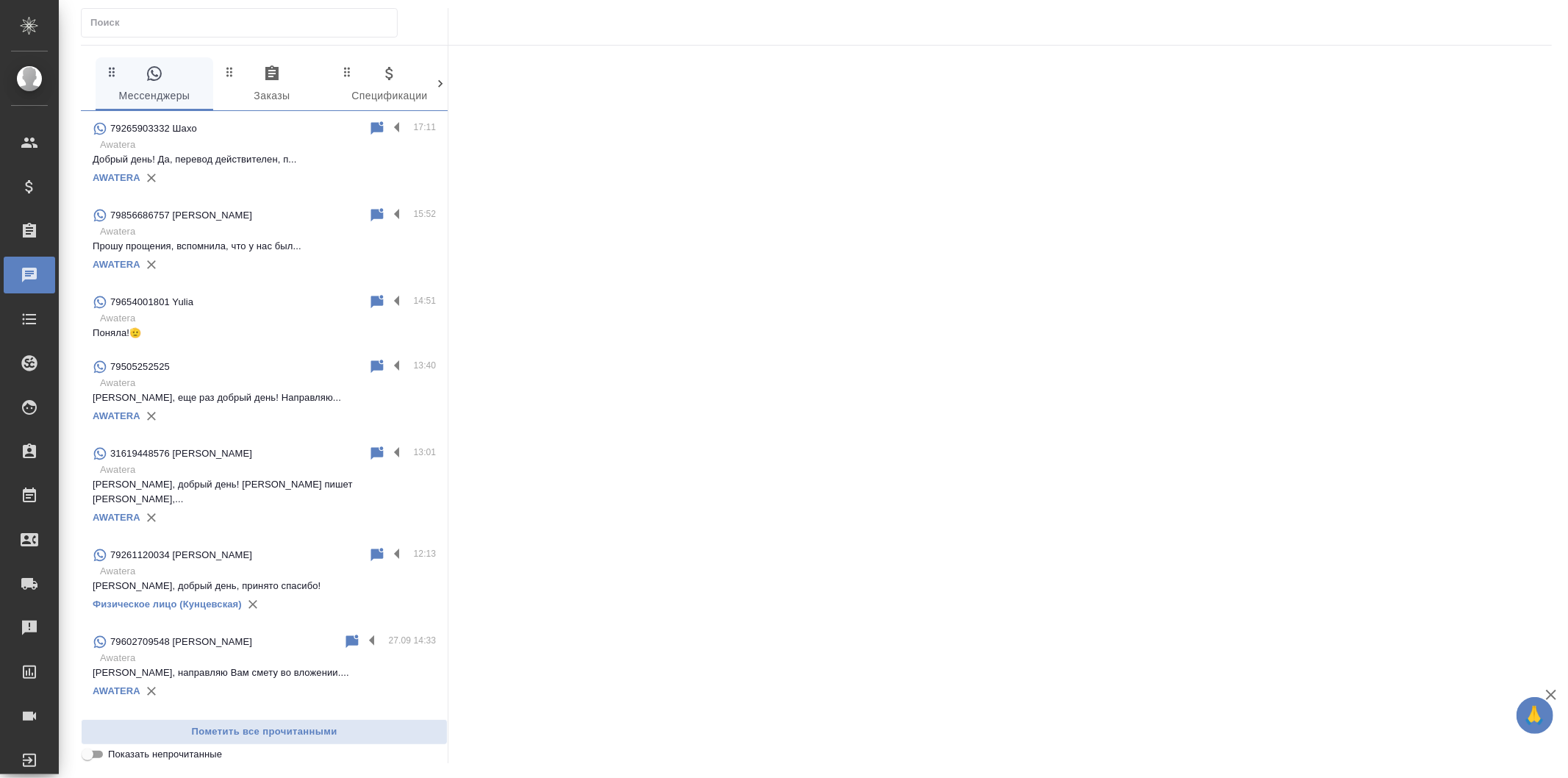
click at [307, 90] on span "0 Заказы" at bounding box center [272, 84] width 100 height 40
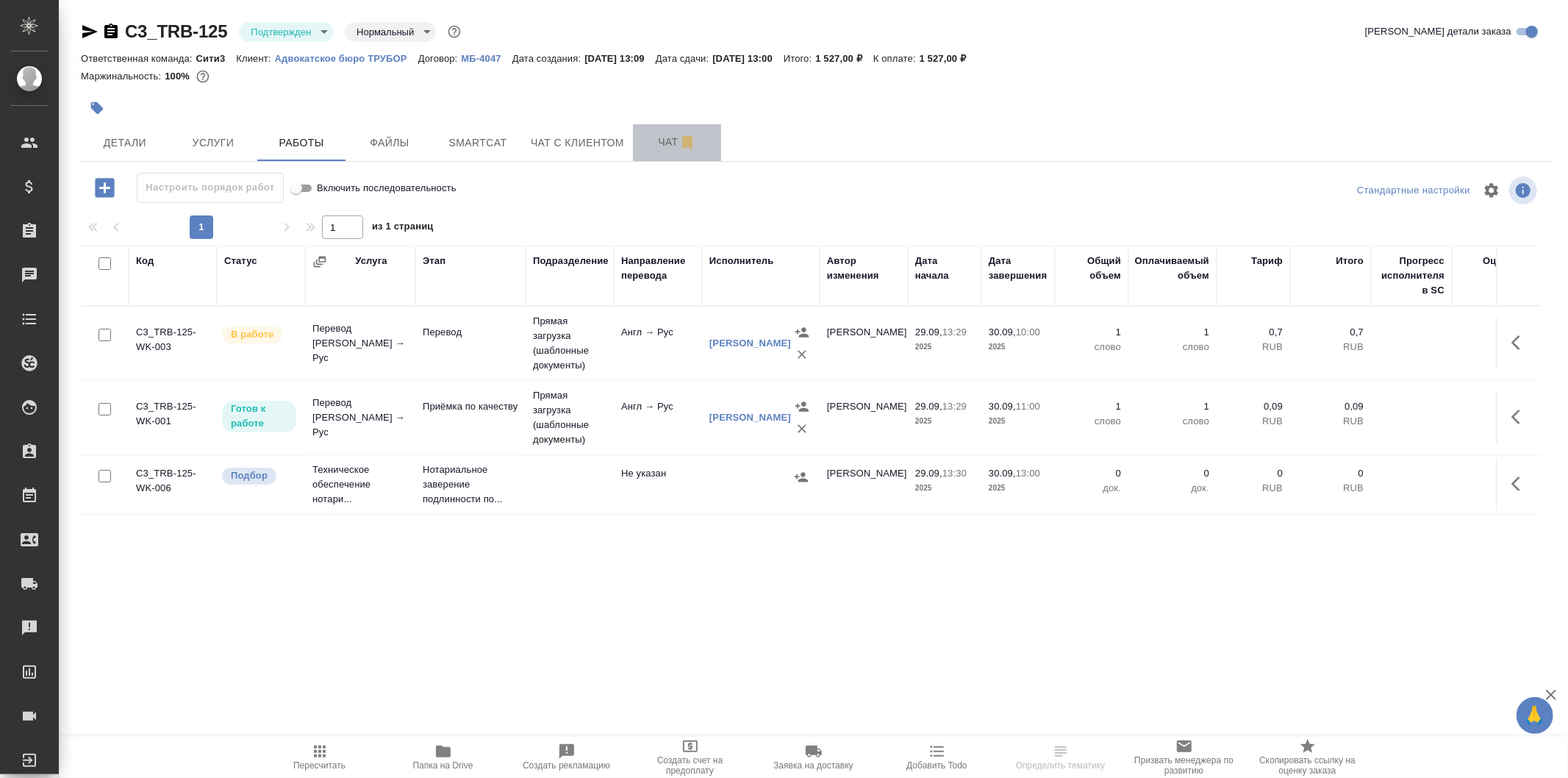
click at [644, 148] on span "Чат" at bounding box center [677, 142] width 71 height 18
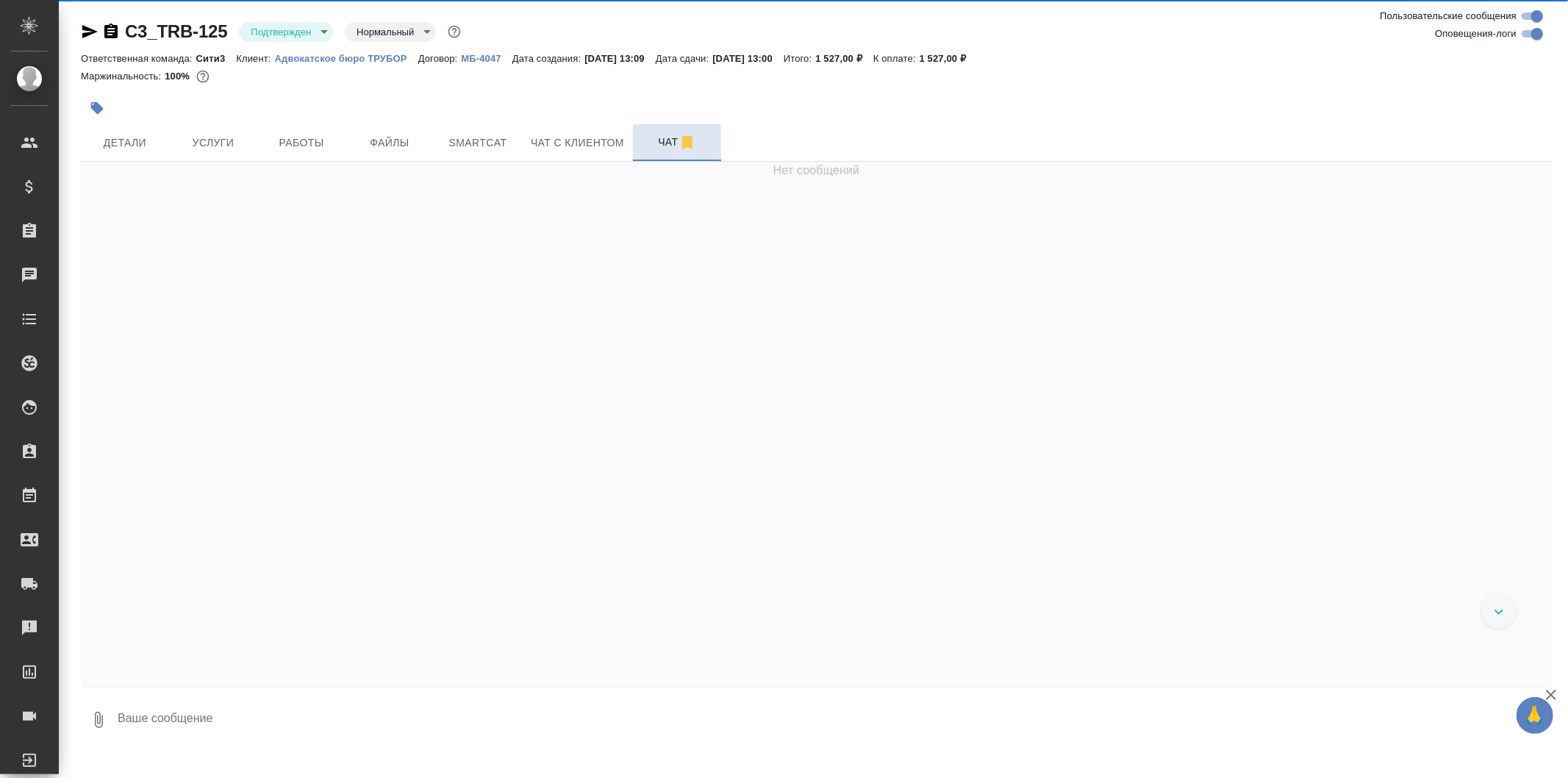
scroll to position [1479, 0]
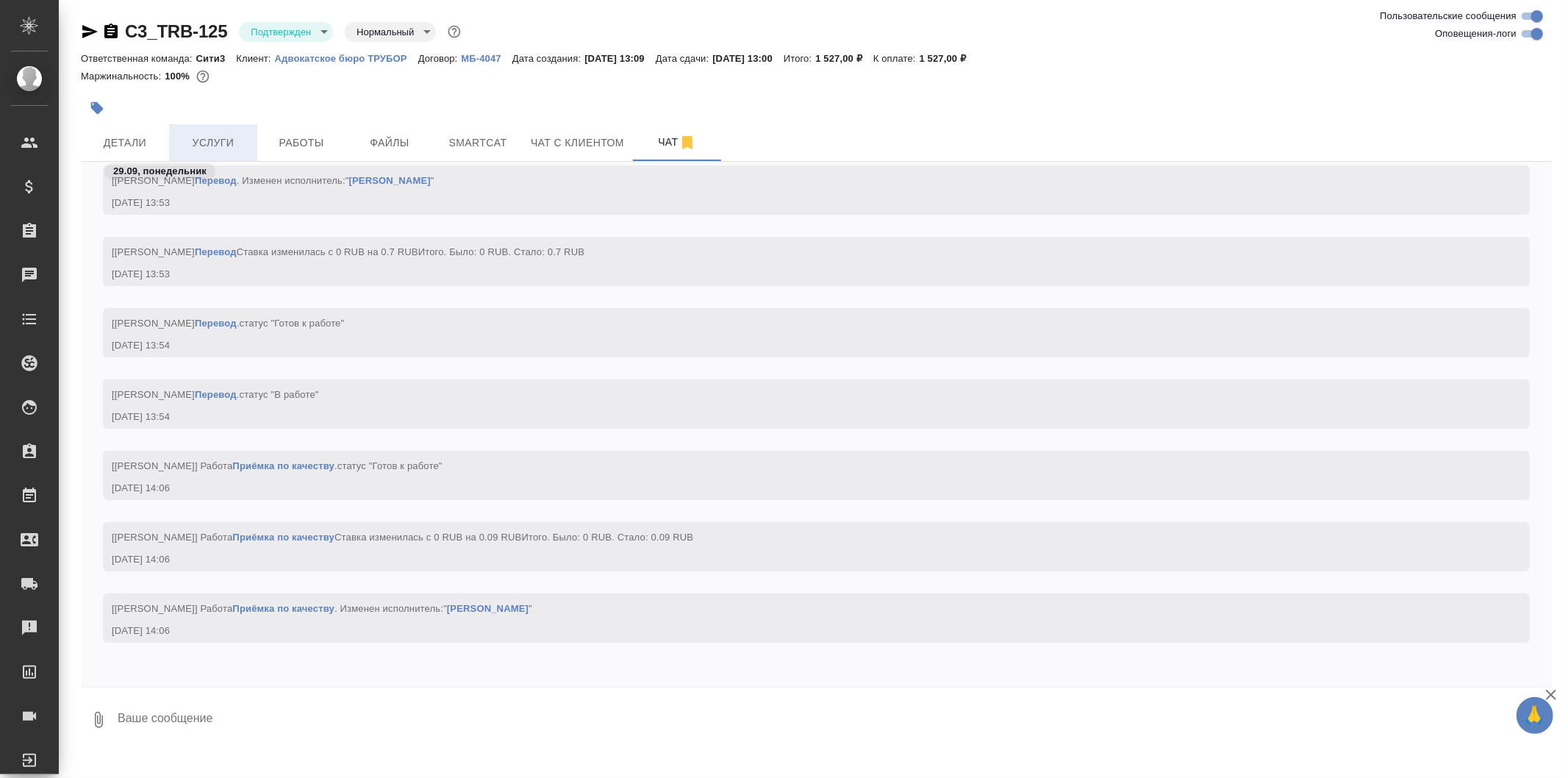
click at [172, 141] on button "Услуги" at bounding box center [213, 142] width 88 height 37
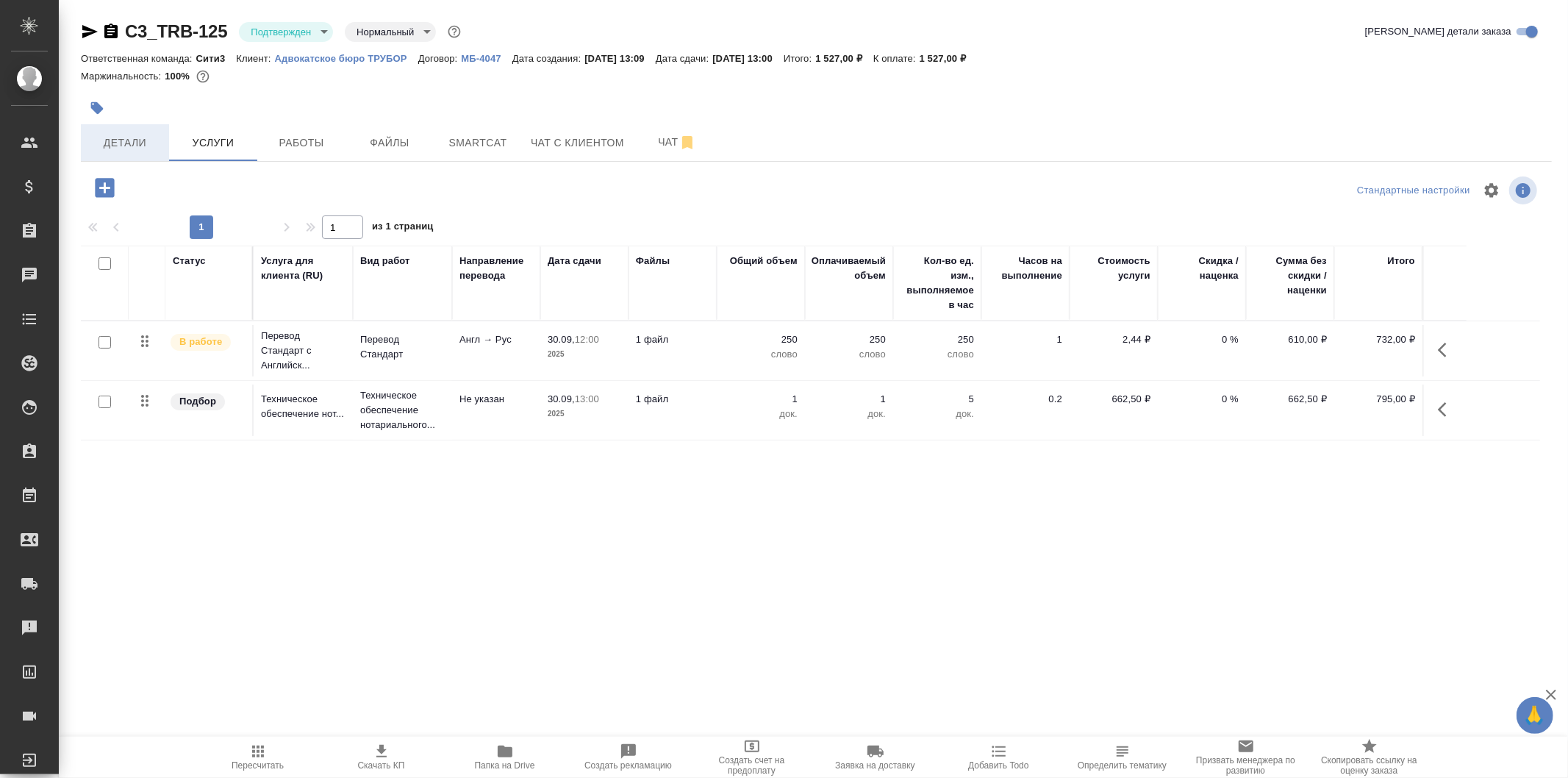
click at [135, 136] on span "Детали" at bounding box center [125, 142] width 71 height 18
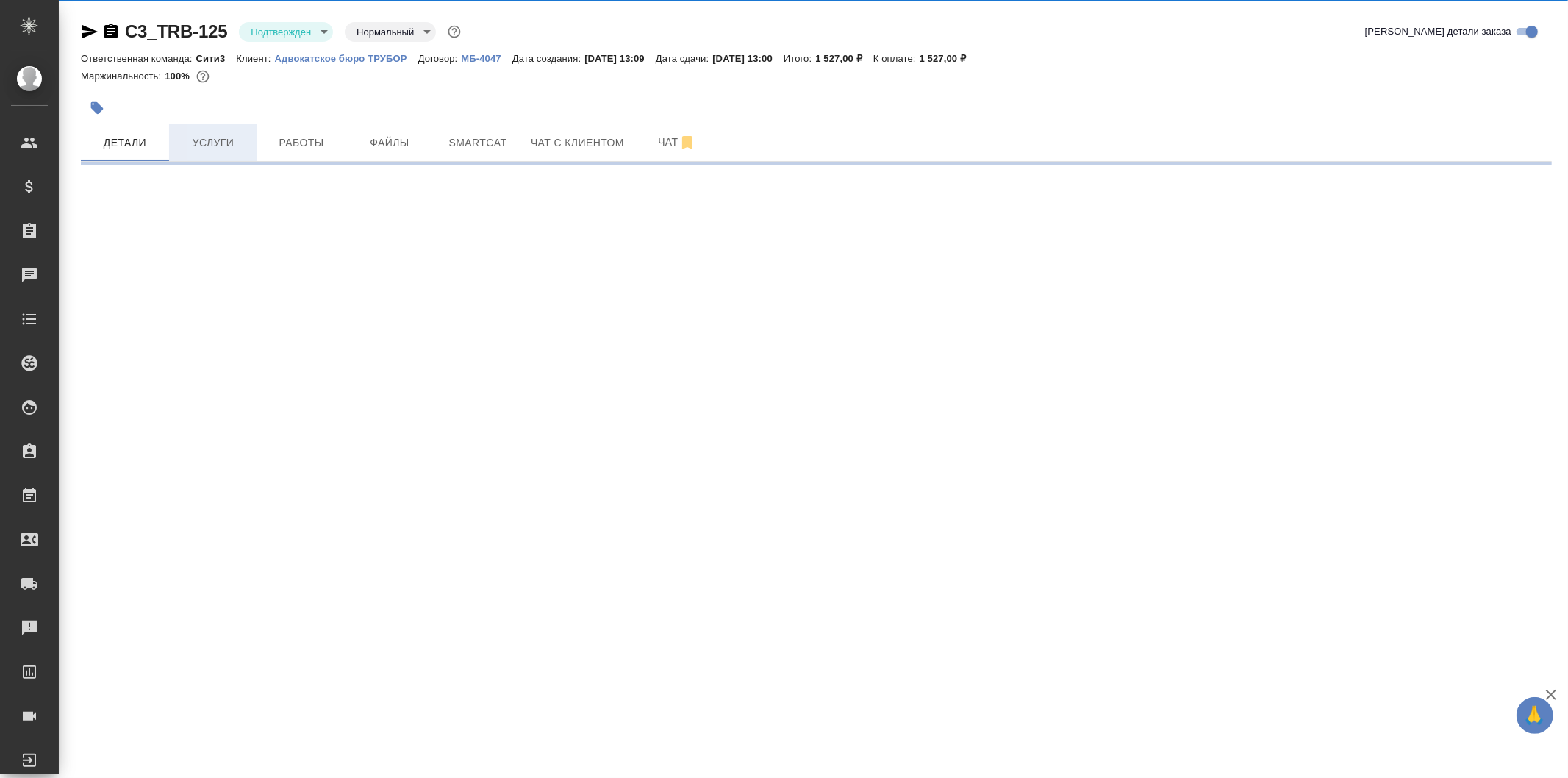
select select "RU"
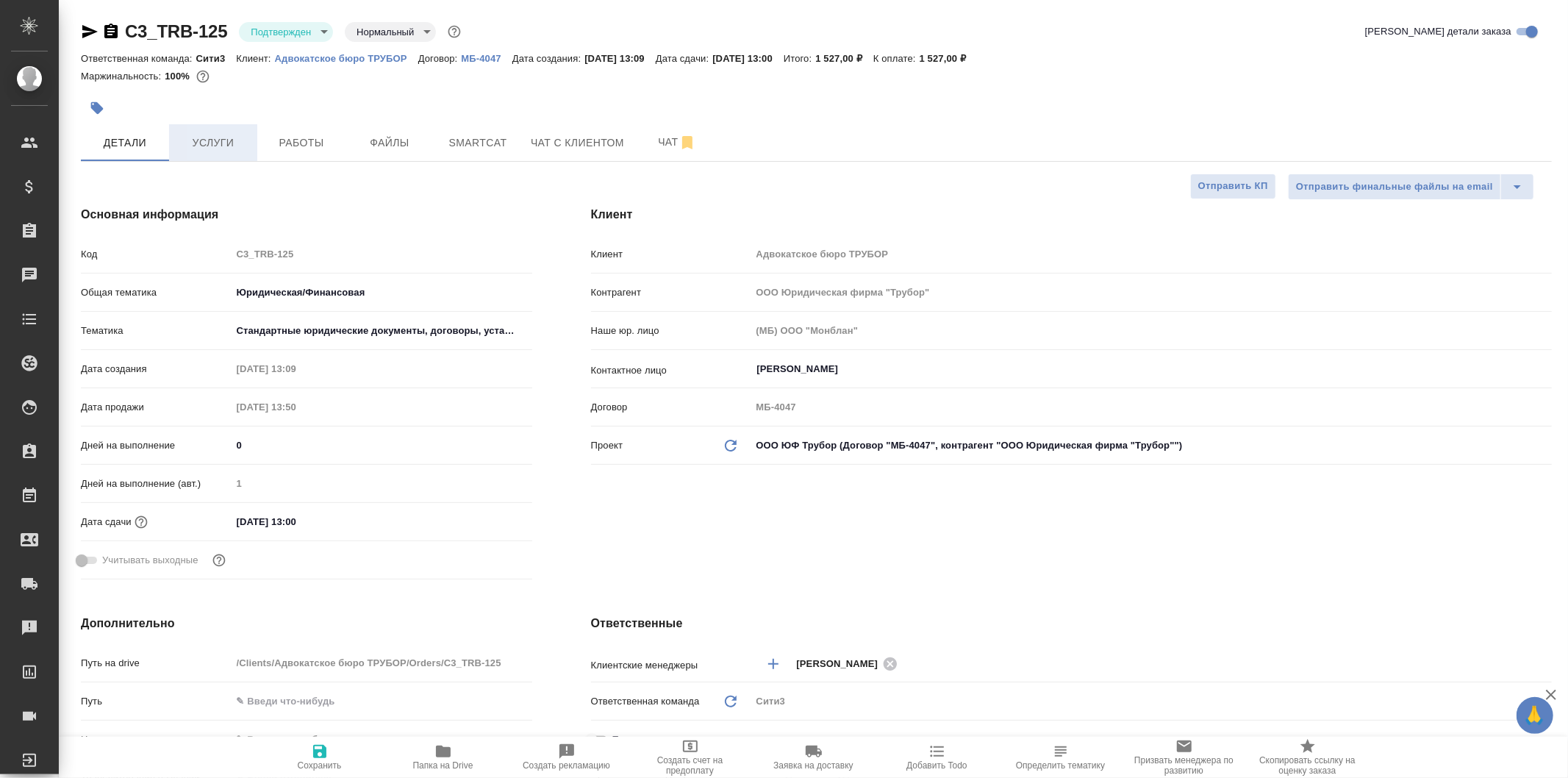
type textarea "x"
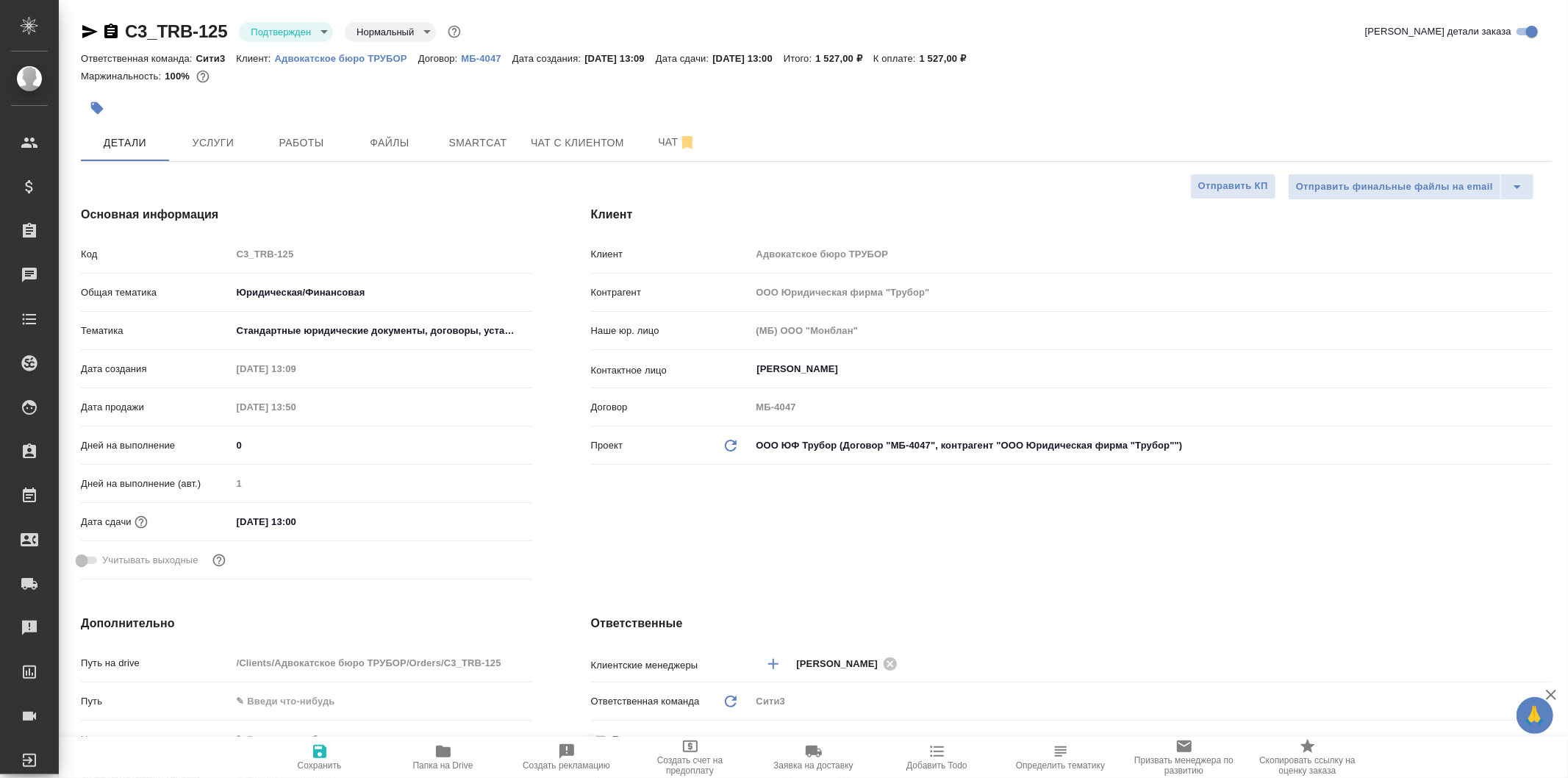
type textarea "x"
click at [298, 38] on body "🙏 .cls-1 fill:#fff; AWATERA Galisheva Mariya Клиенты Спецификации Заказы 0 Чаты…" at bounding box center [784, 389] width 1568 height 778
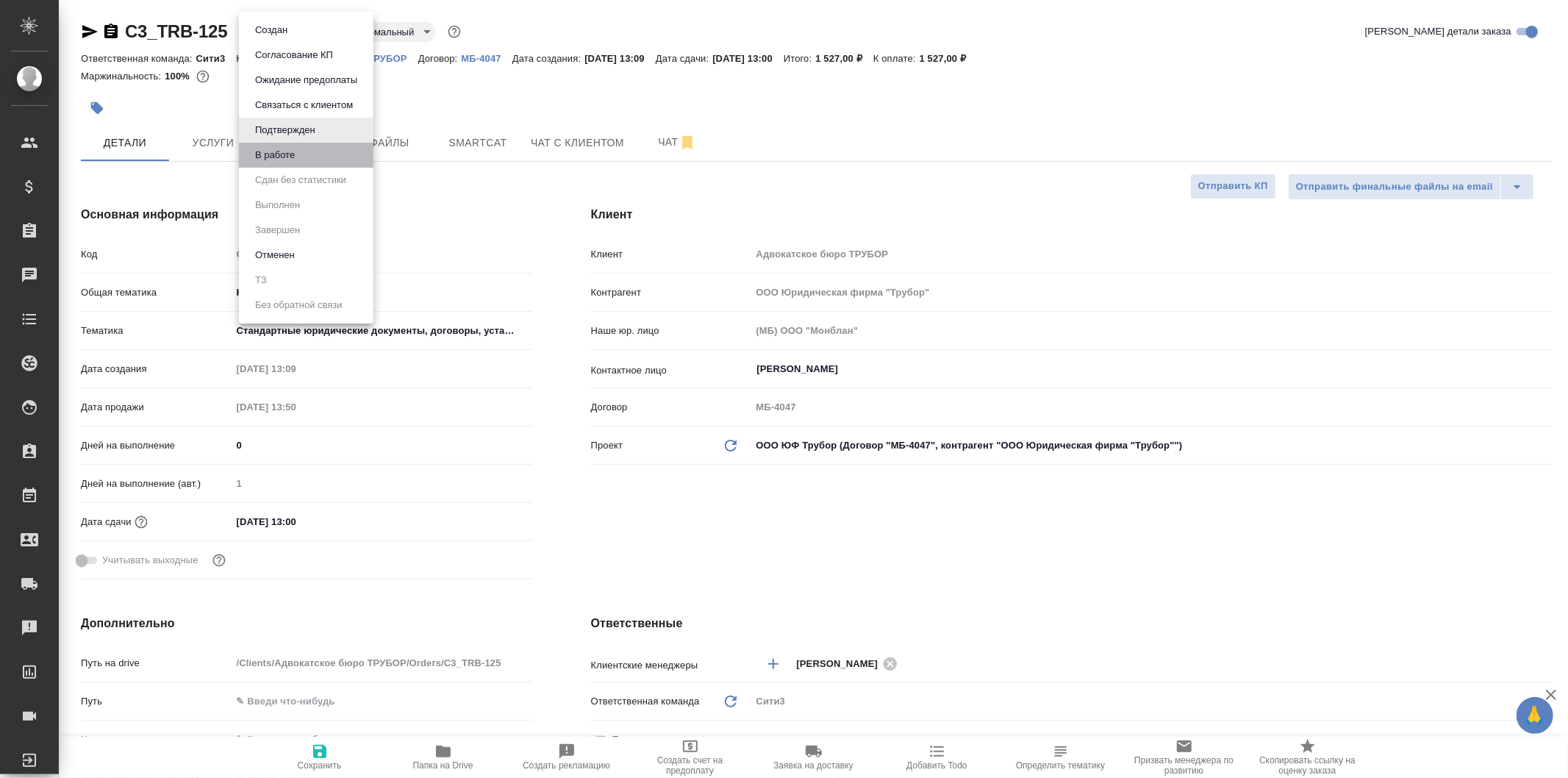
click at [362, 151] on li "В работе" at bounding box center [306, 155] width 134 height 25
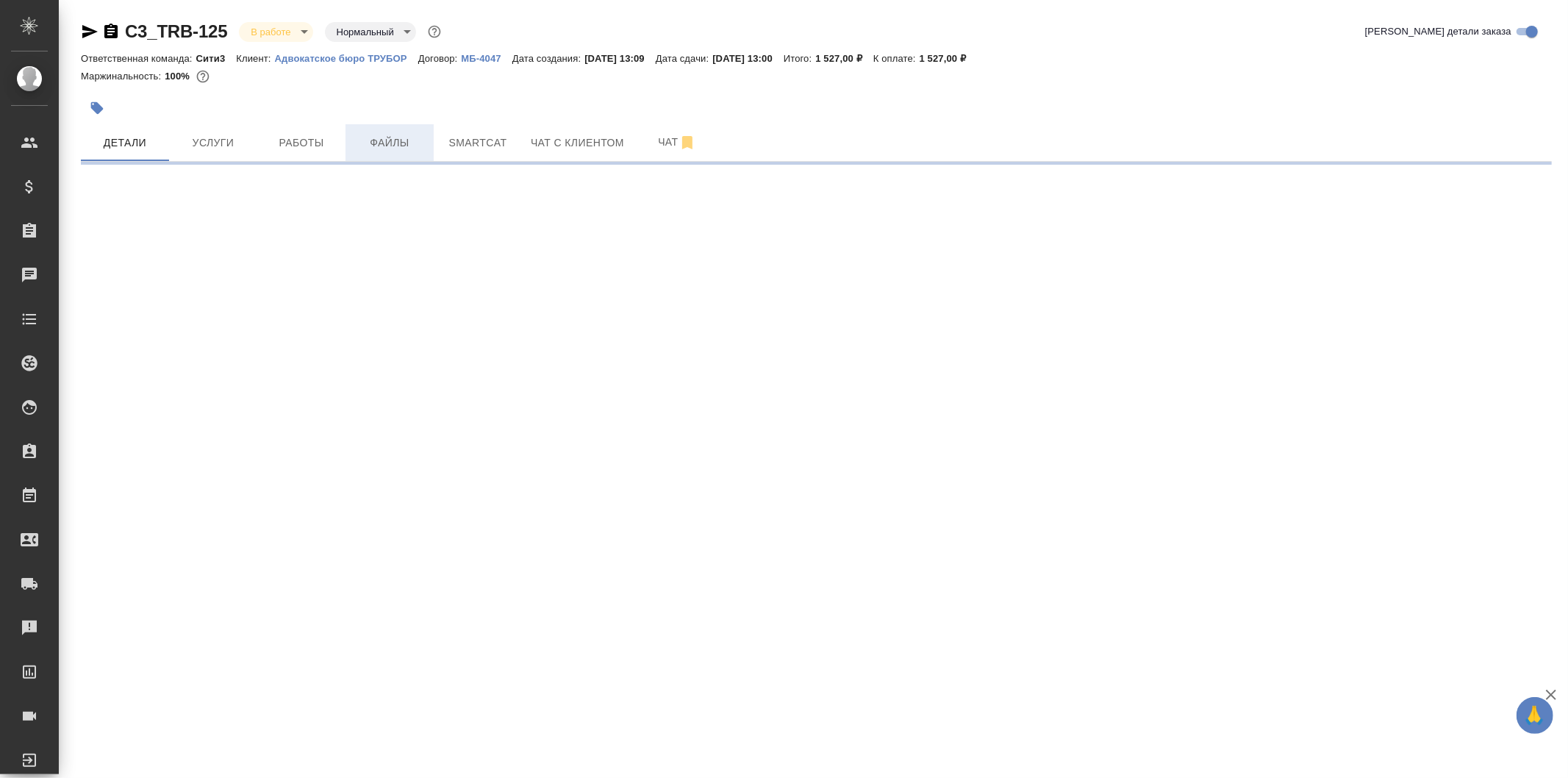
select select "RU"
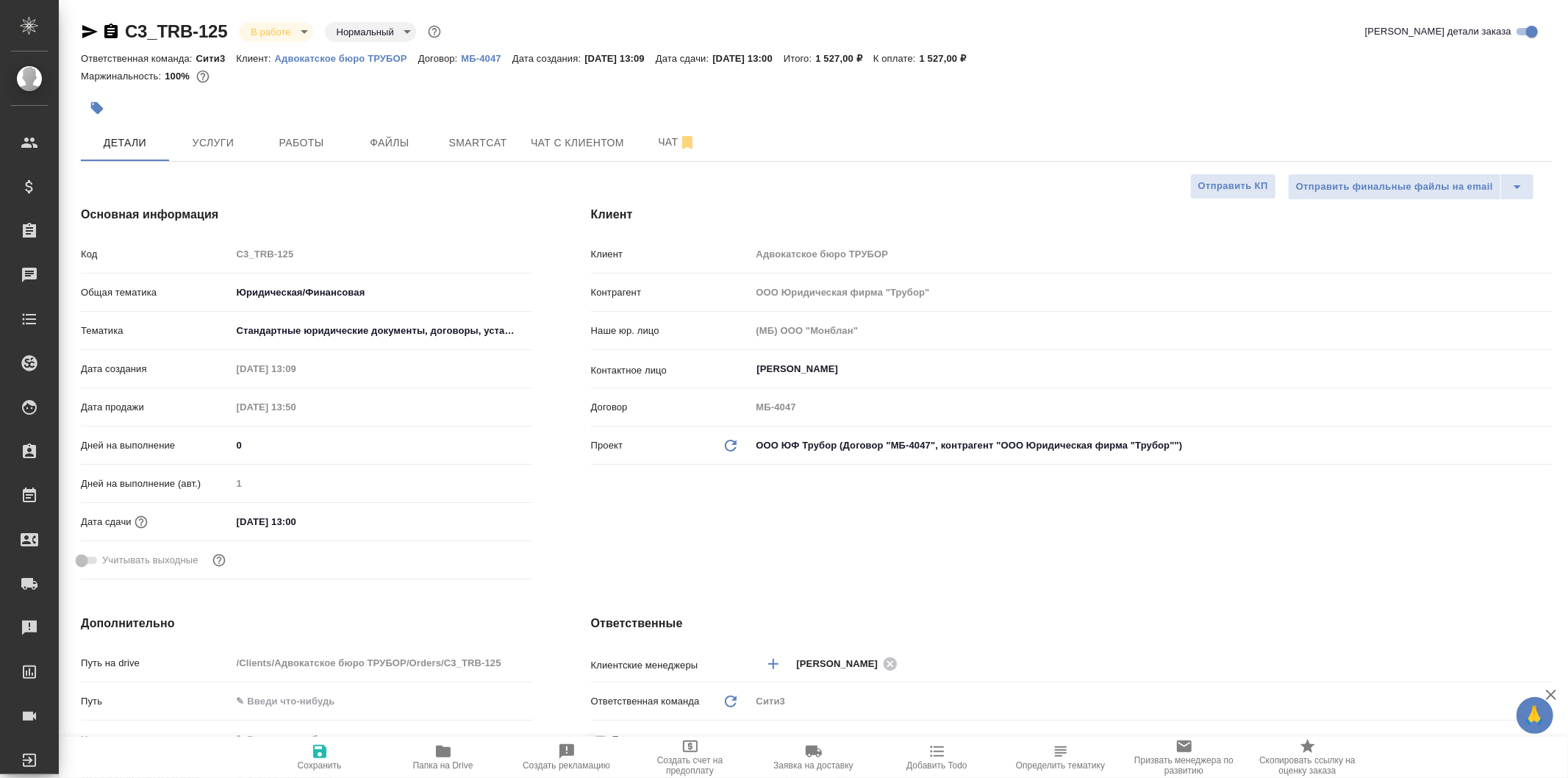
type textarea "x"
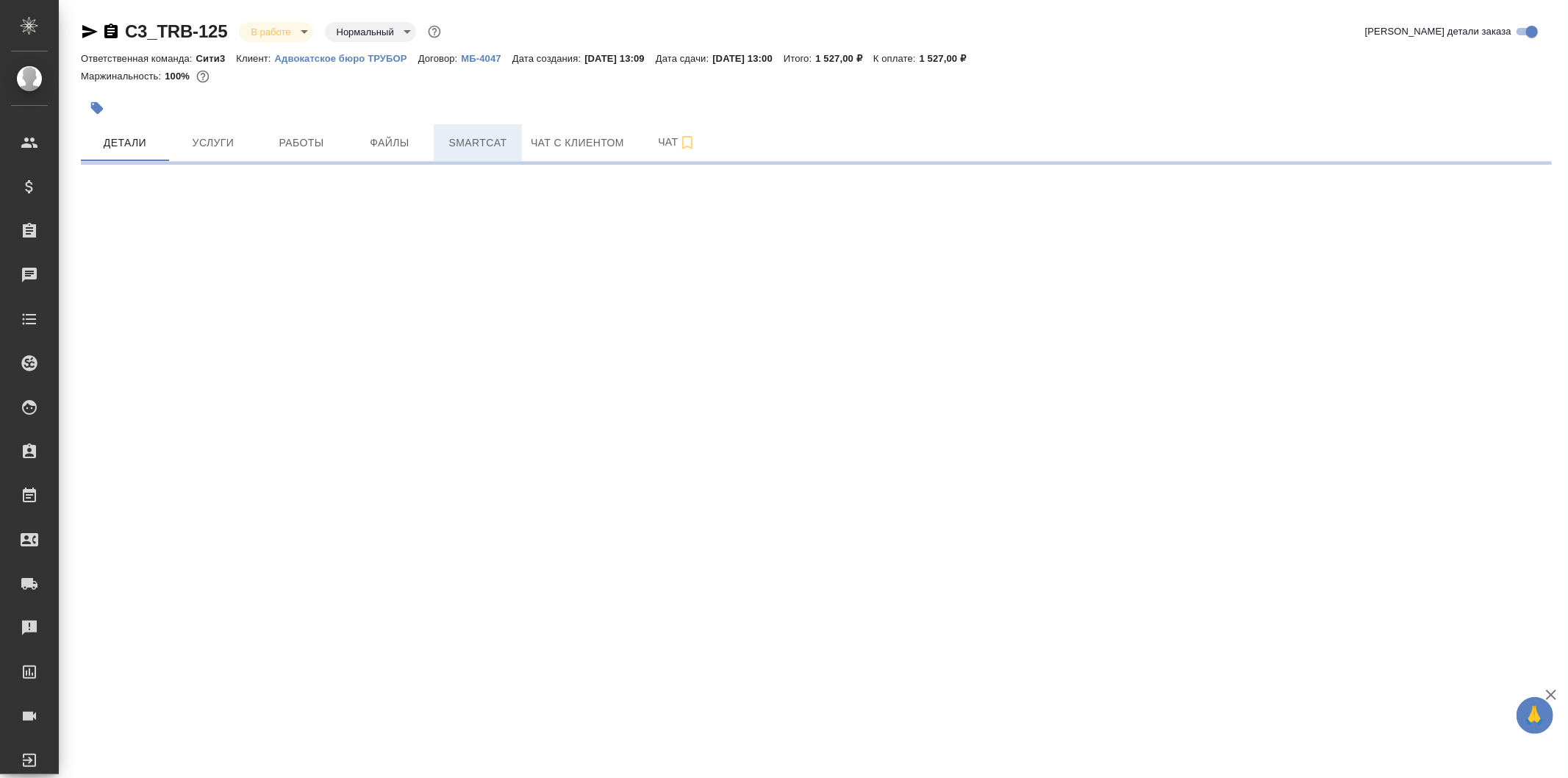
select select "RU"
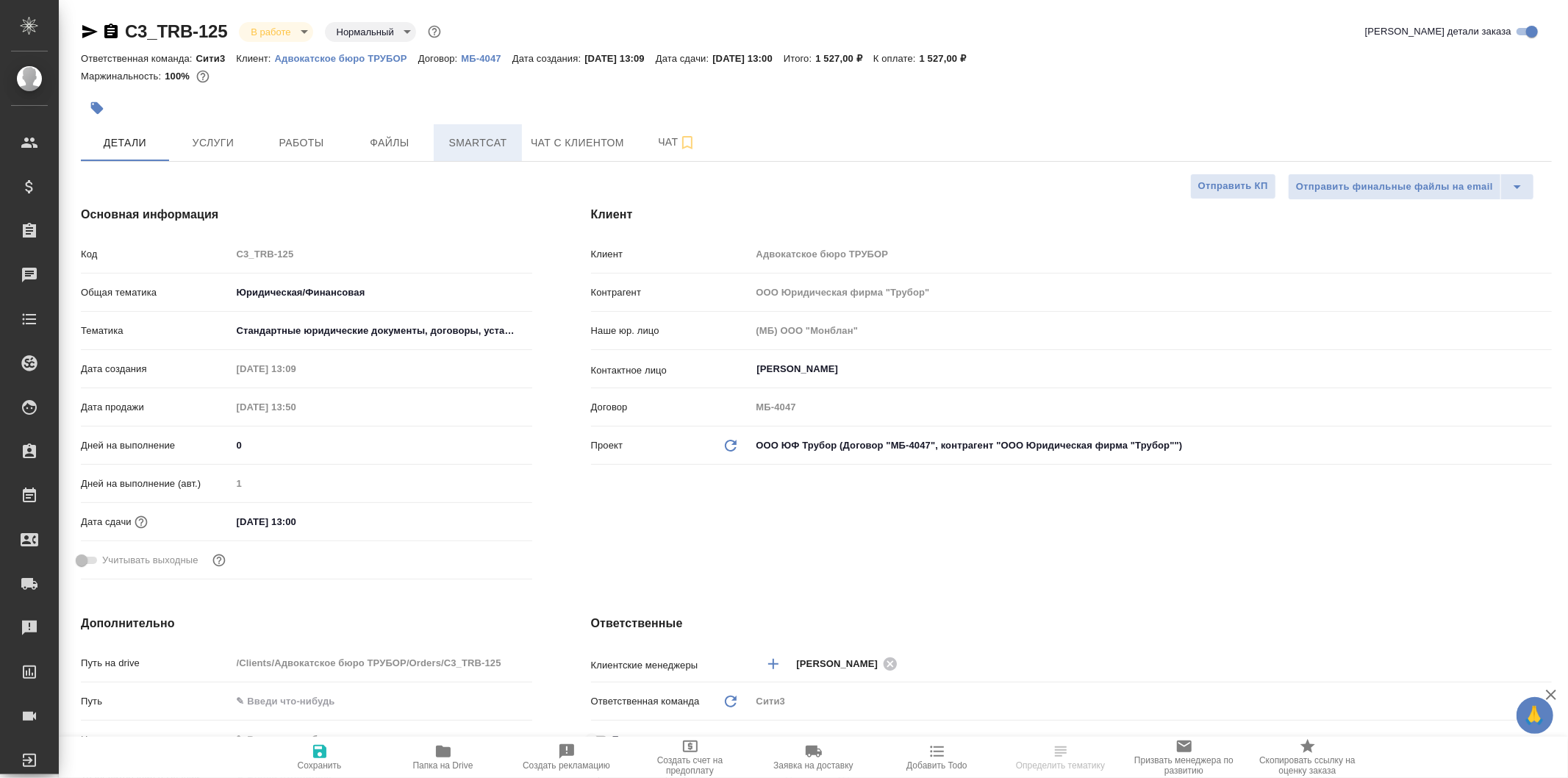
type textarea "x"
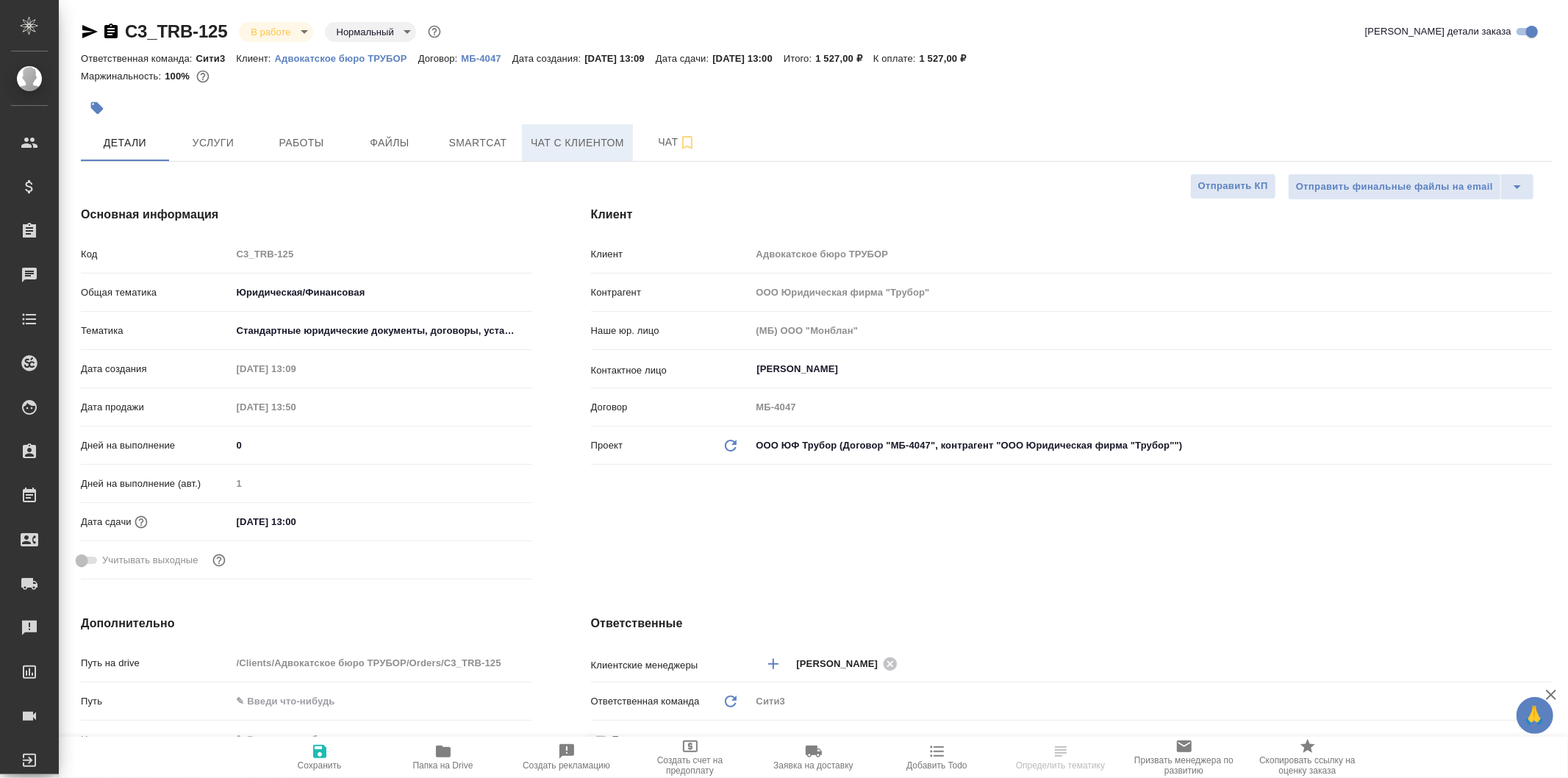
type textarea "x"
click at [304, 134] on span "Работы" at bounding box center [301, 142] width 71 height 18
